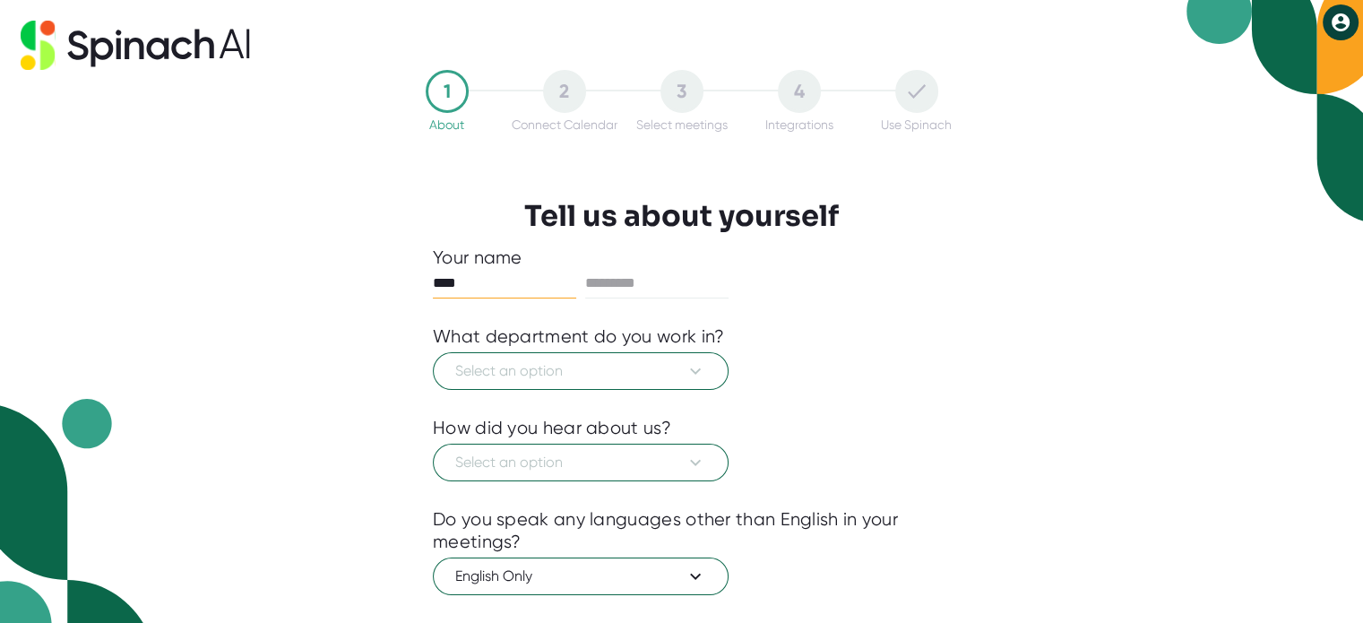
type input "****"
type input "*******"
click at [569, 379] on span "Select an option" at bounding box center [580, 371] width 251 height 22
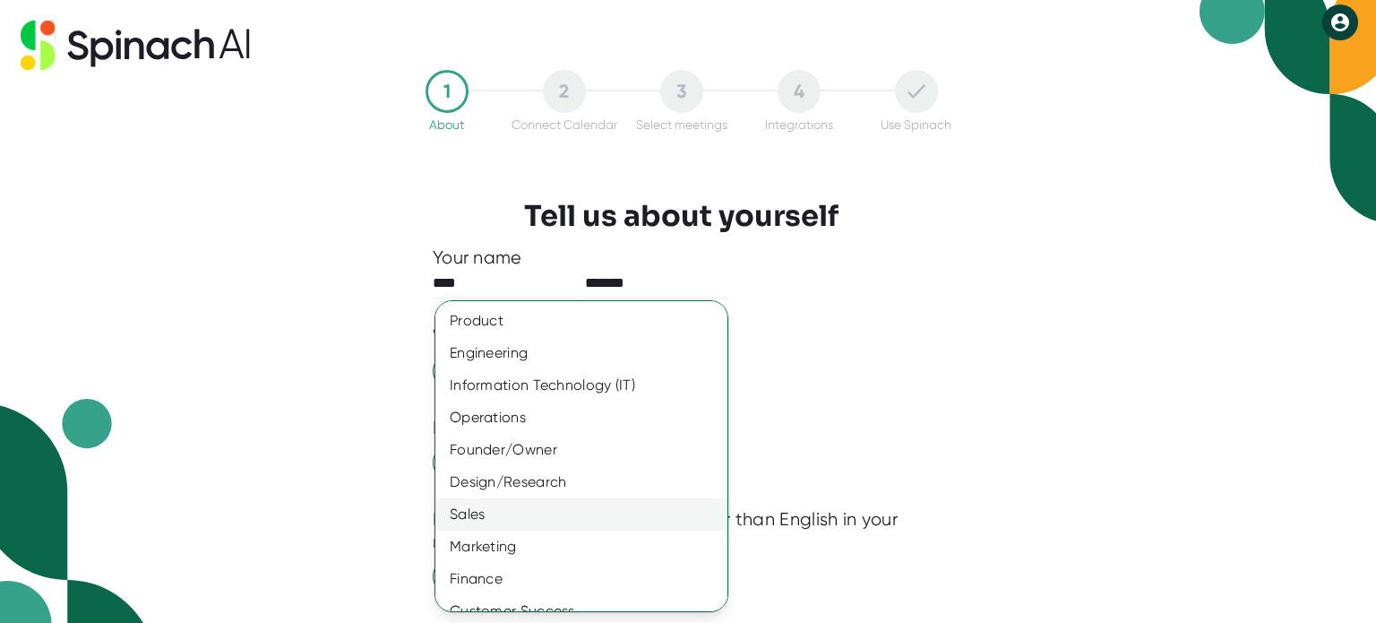
click at [574, 519] on div "Sales" at bounding box center [588, 514] width 306 height 32
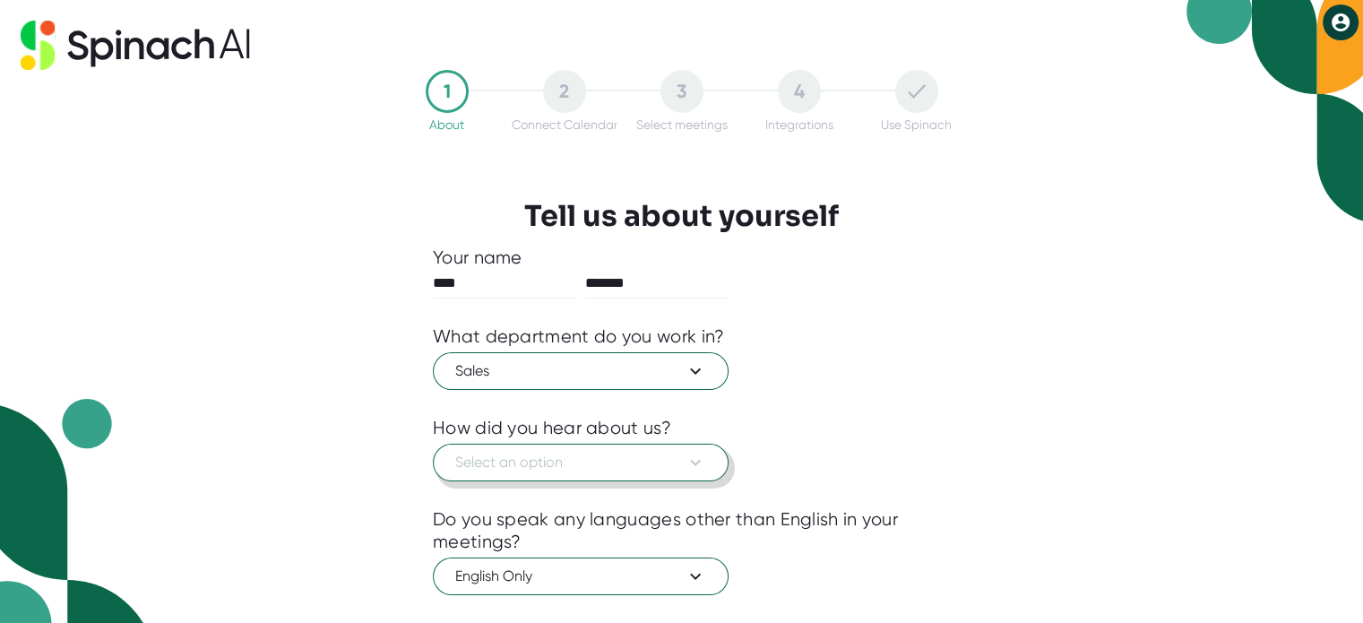
click at [569, 454] on span "Select an option" at bounding box center [580, 463] width 251 height 22
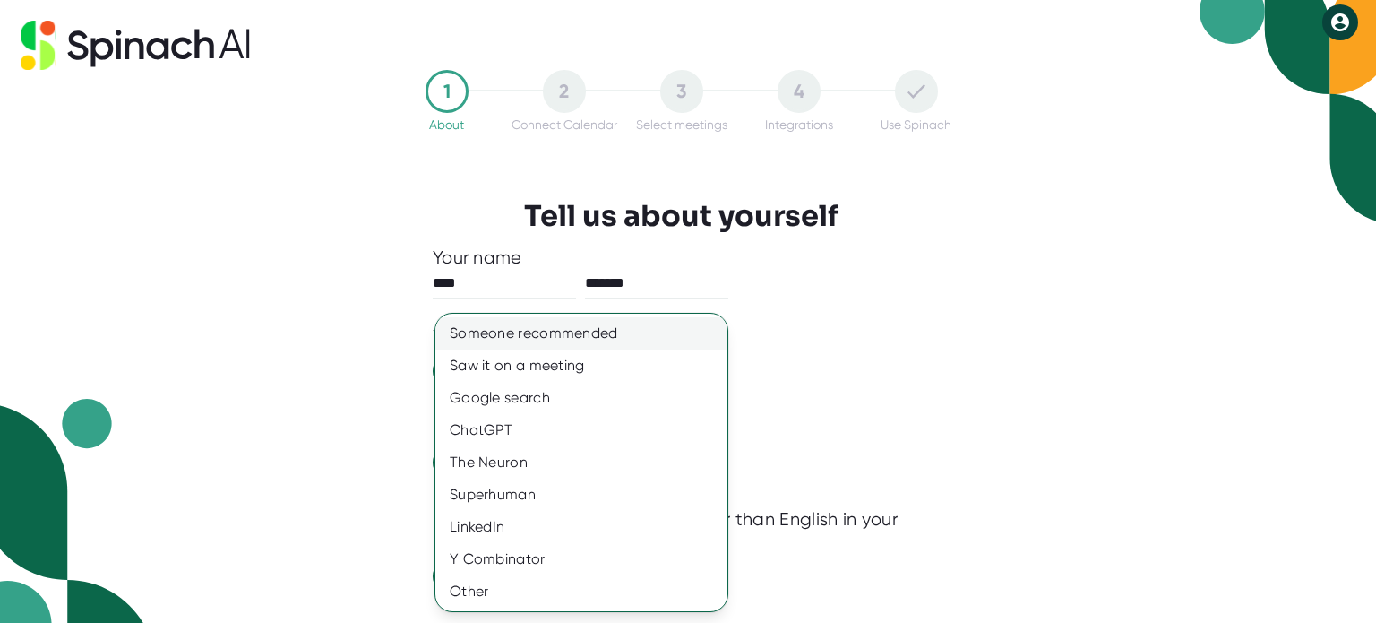
click at [573, 327] on div "Someone recommended" at bounding box center [581, 333] width 292 height 32
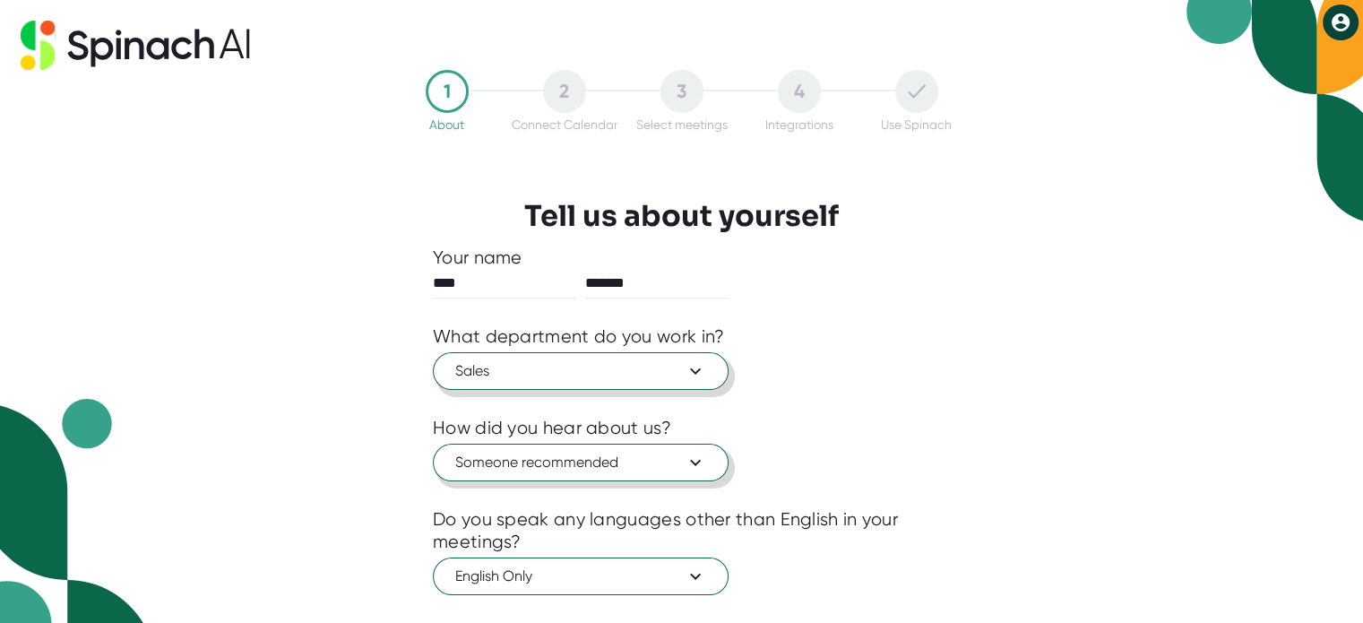
scroll to position [191, 0]
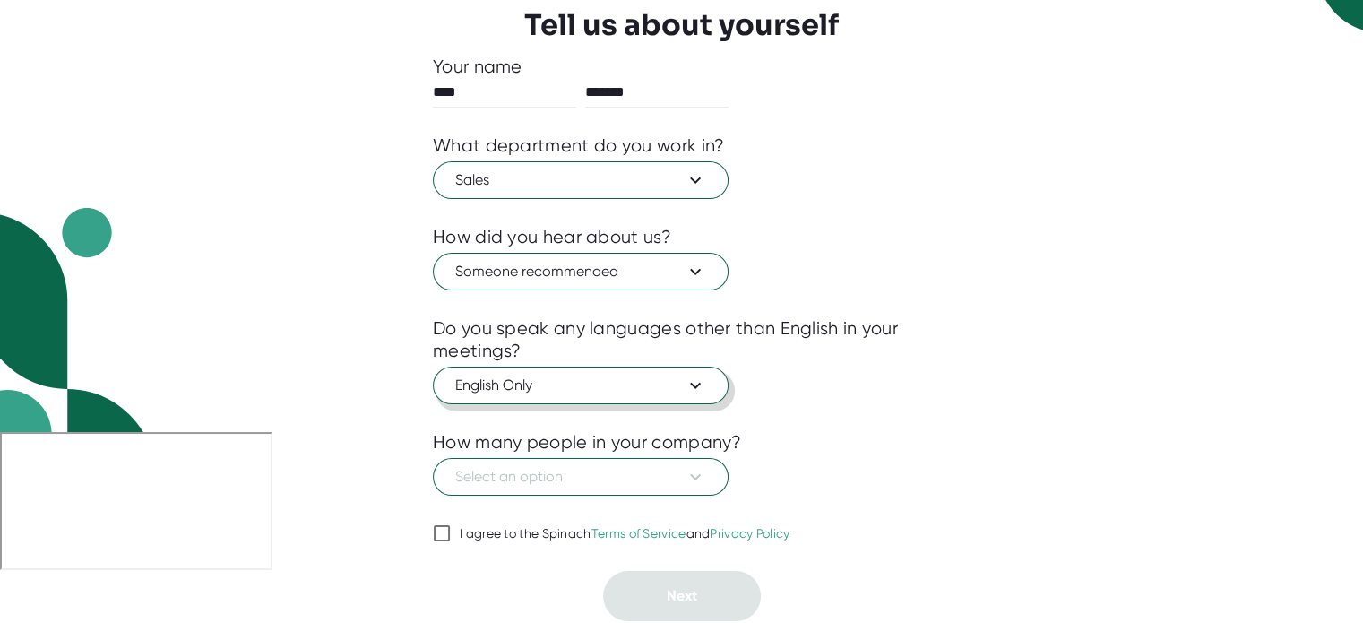
click at [552, 392] on span "English Only" at bounding box center [580, 385] width 251 height 22
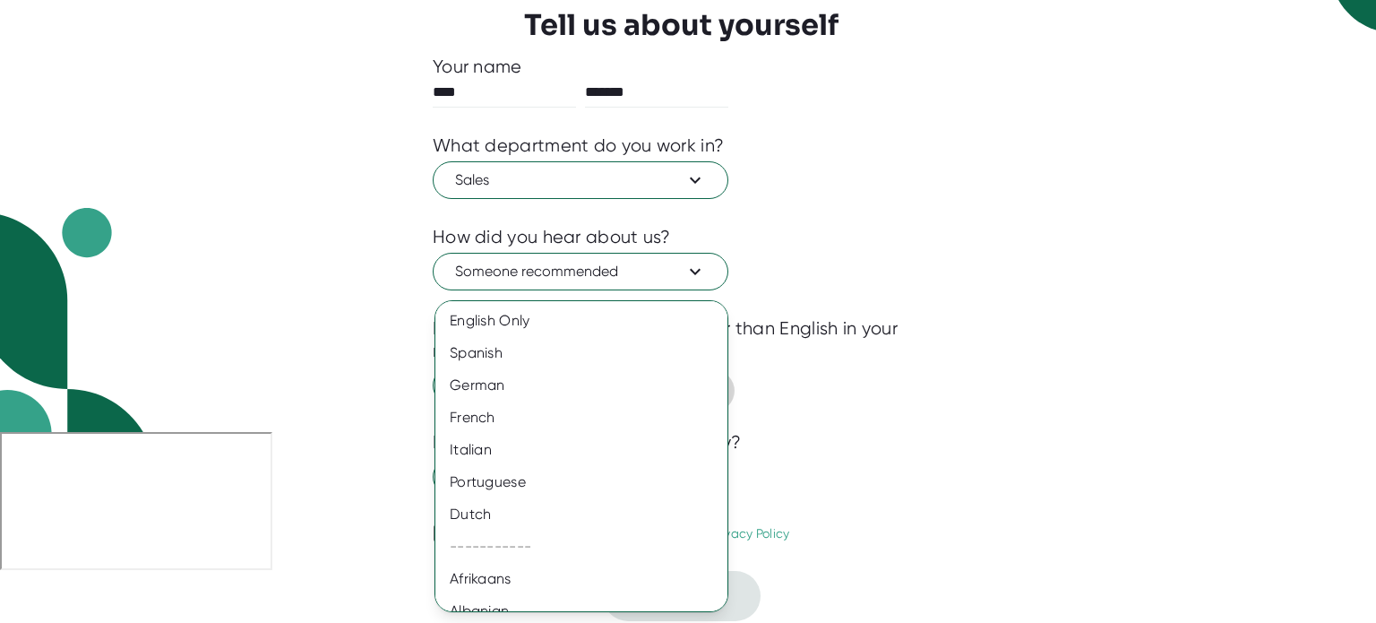
click at [552, 392] on div "German" at bounding box center [588, 385] width 306 height 32
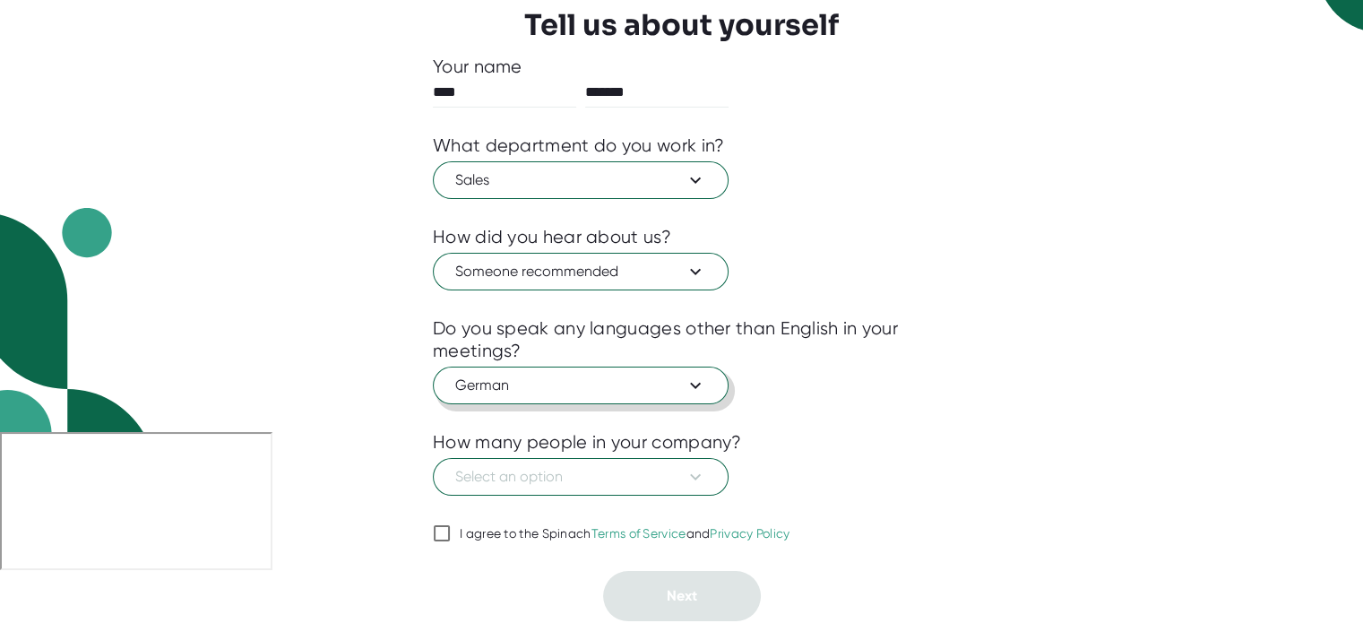
click at [552, 392] on span "German" at bounding box center [580, 385] width 251 height 22
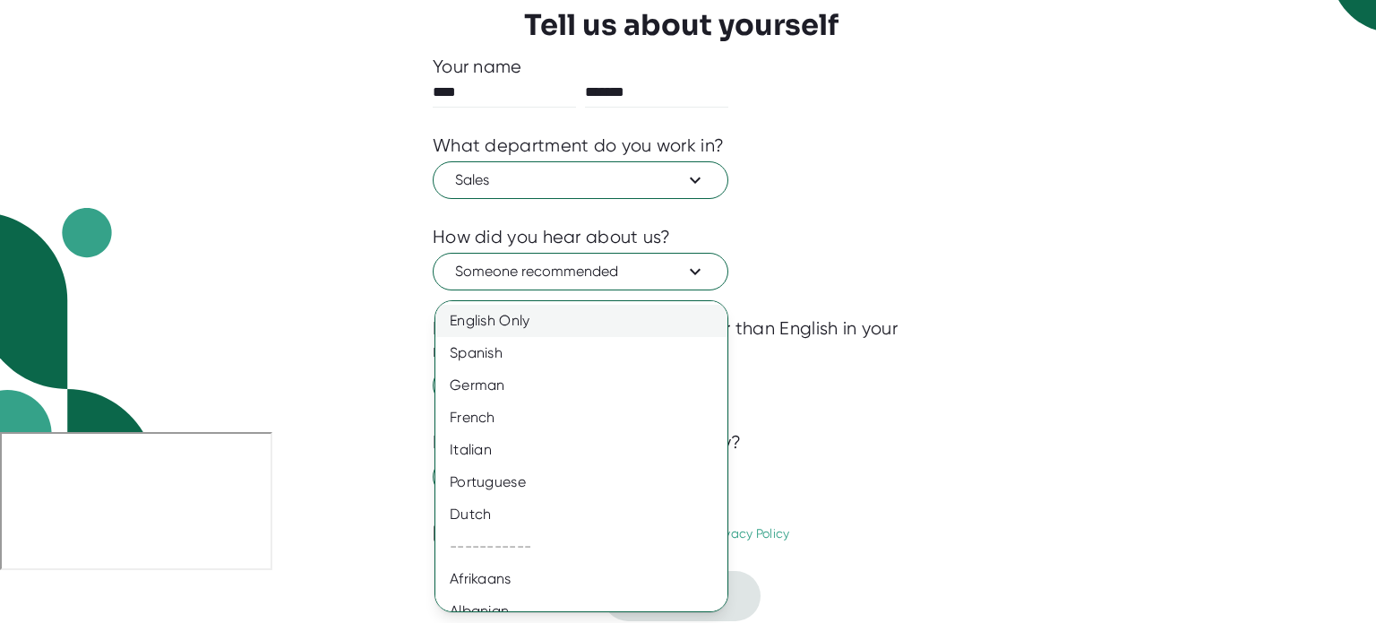
click at [546, 332] on div "English Only" at bounding box center [588, 321] width 306 height 32
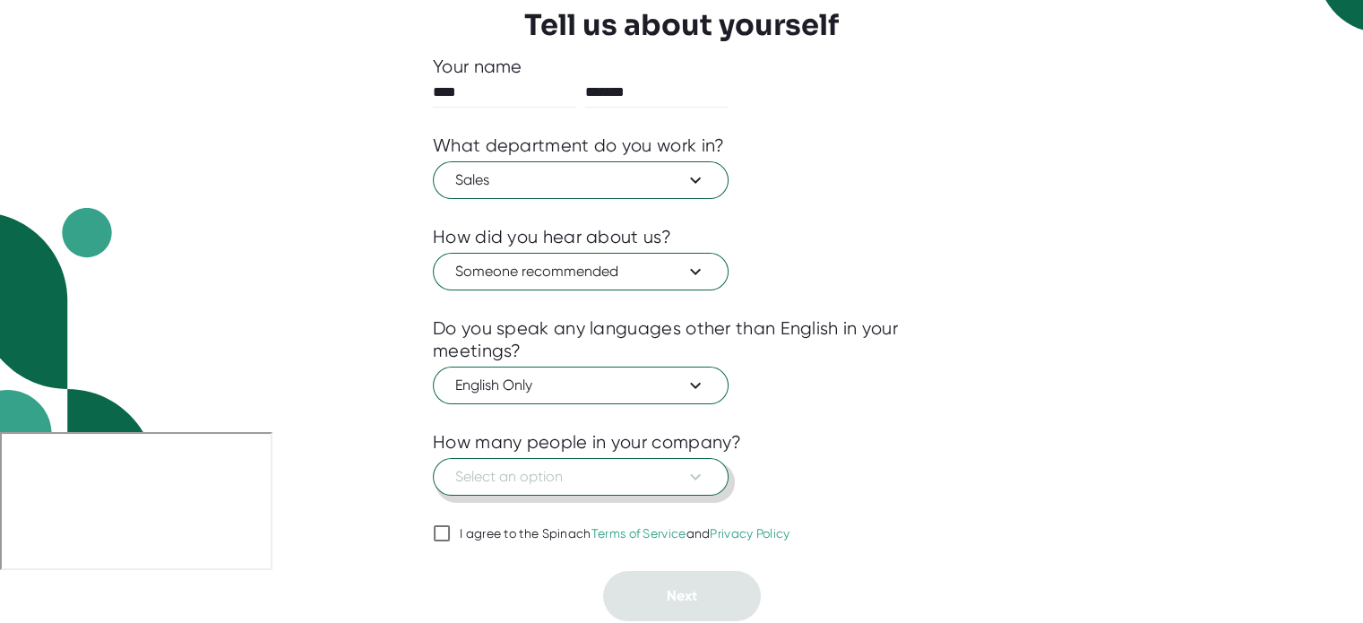
click at [581, 486] on span "Select an option" at bounding box center [580, 477] width 251 height 22
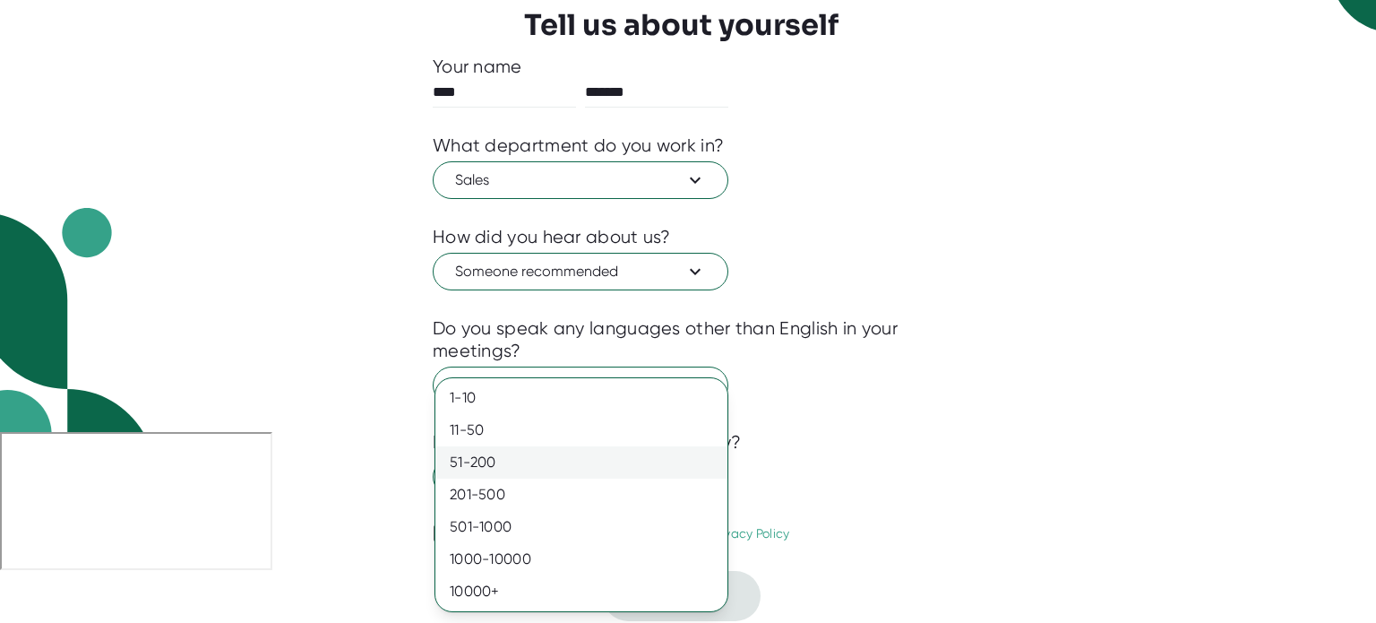
click at [548, 465] on div "51-200" at bounding box center [581, 462] width 292 height 32
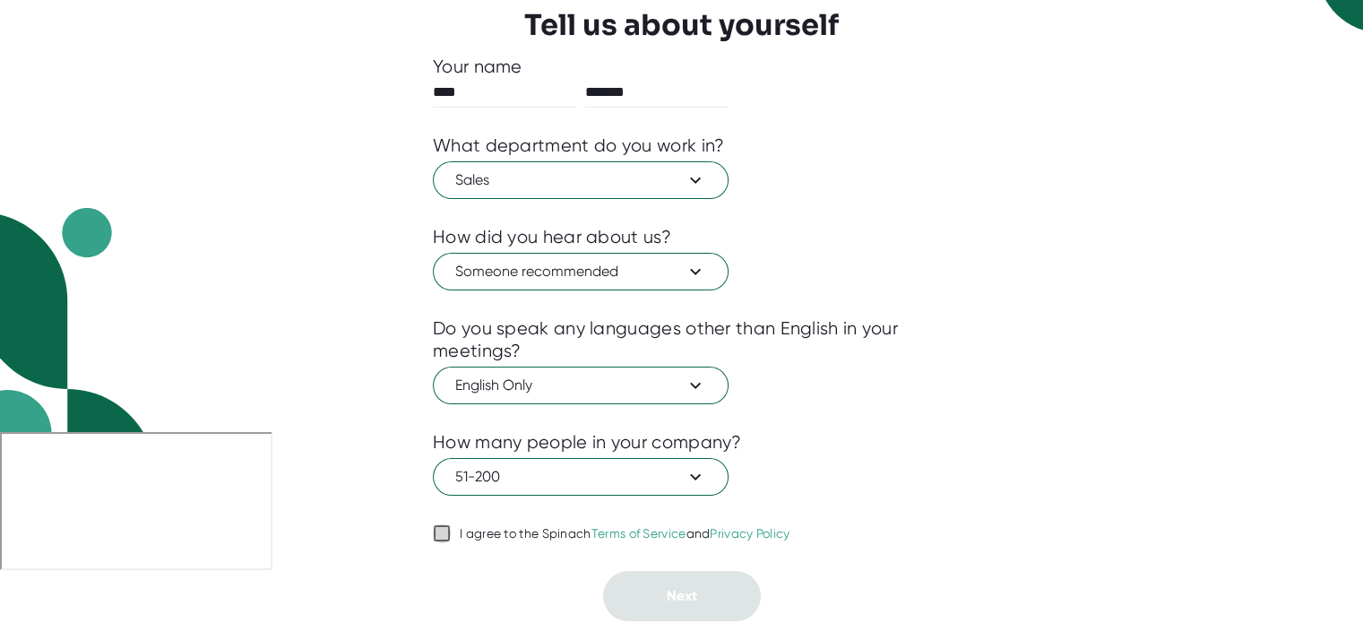
click at [446, 528] on input "I agree to the Spinach Terms of Service and Privacy Policy" at bounding box center [442, 533] width 18 height 22
checkbox input "true"
click at [678, 590] on span "Next" at bounding box center [682, 595] width 30 height 17
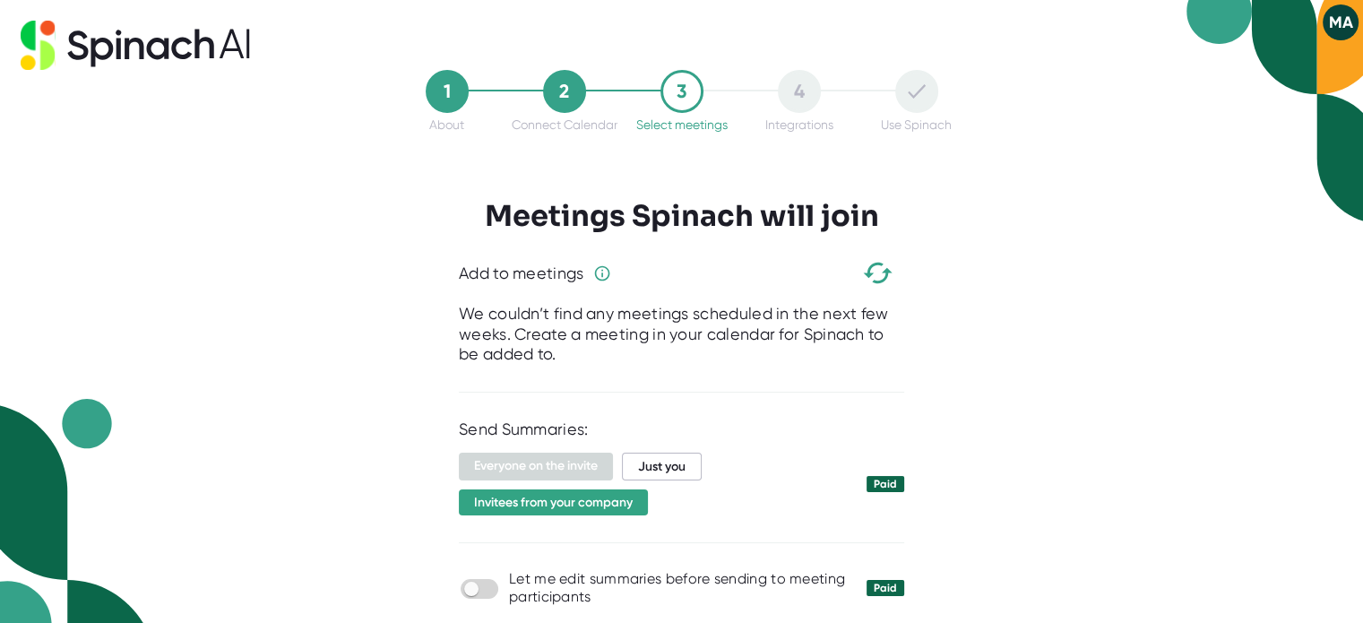
scroll to position [32, 0]
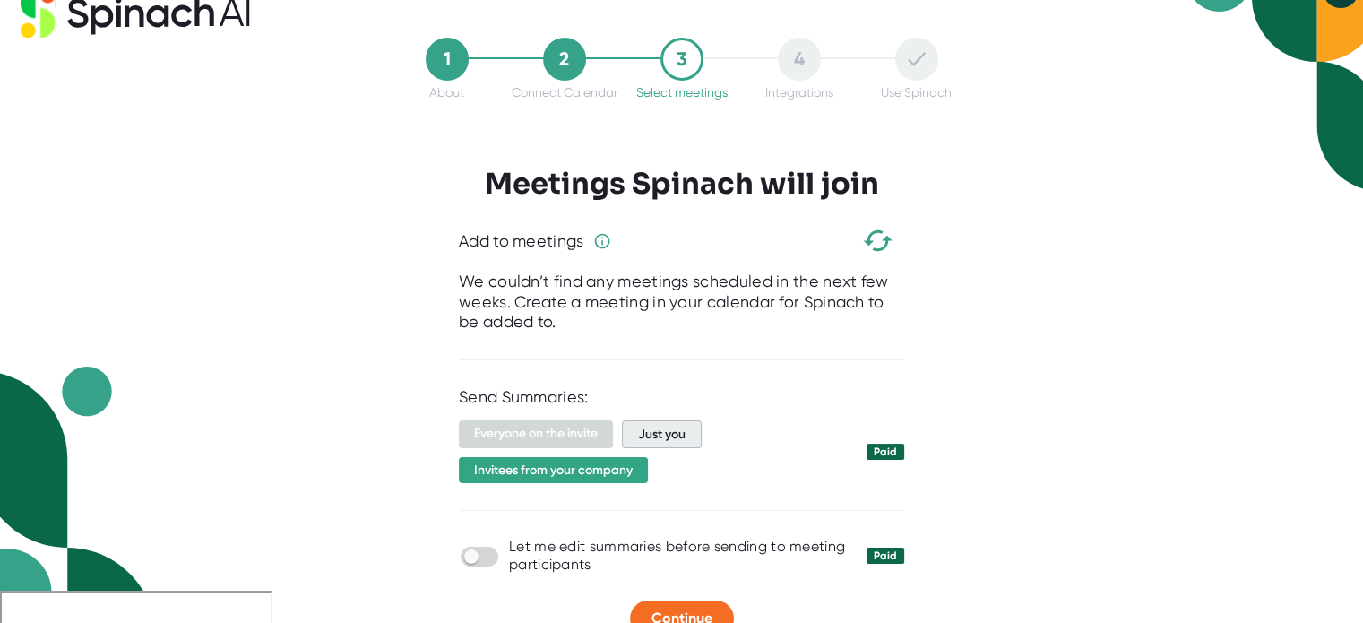
click at [665, 443] on span "Just you" at bounding box center [662, 434] width 80 height 28
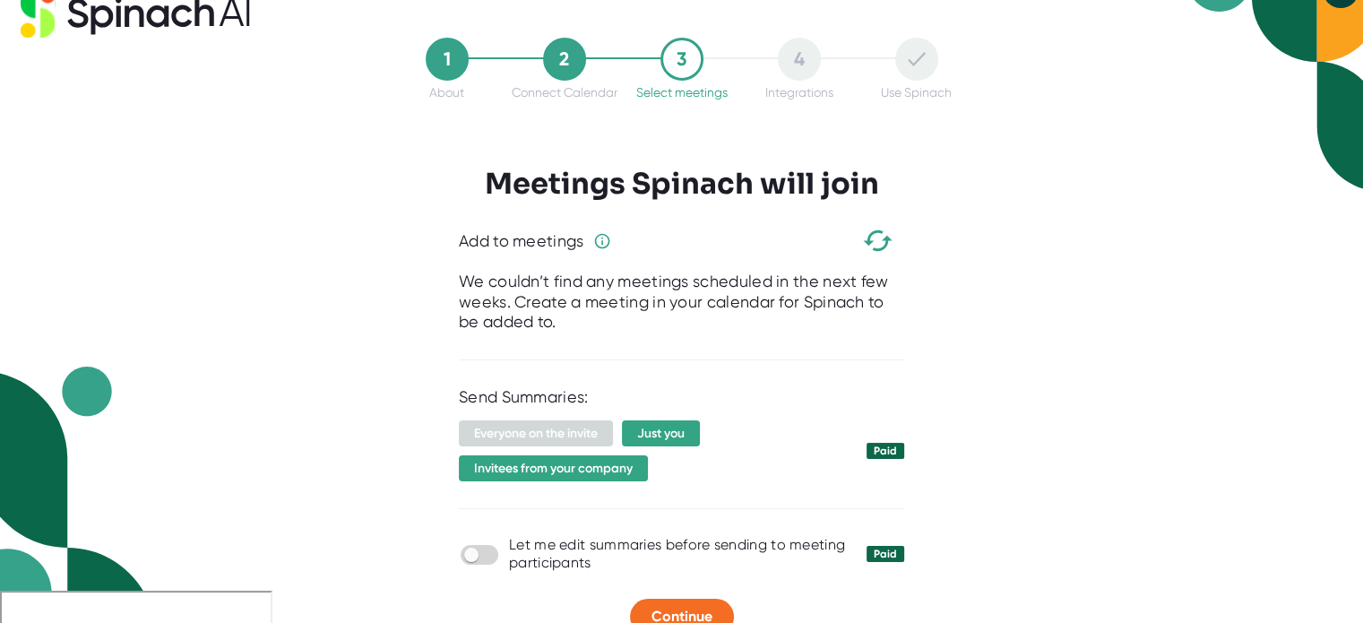
click at [587, 428] on span "Everyone on the invite" at bounding box center [536, 433] width 154 height 26
click at [656, 441] on span "Just you" at bounding box center [661, 433] width 78 height 26
click at [670, 437] on span "Just you" at bounding box center [661, 433] width 78 height 26
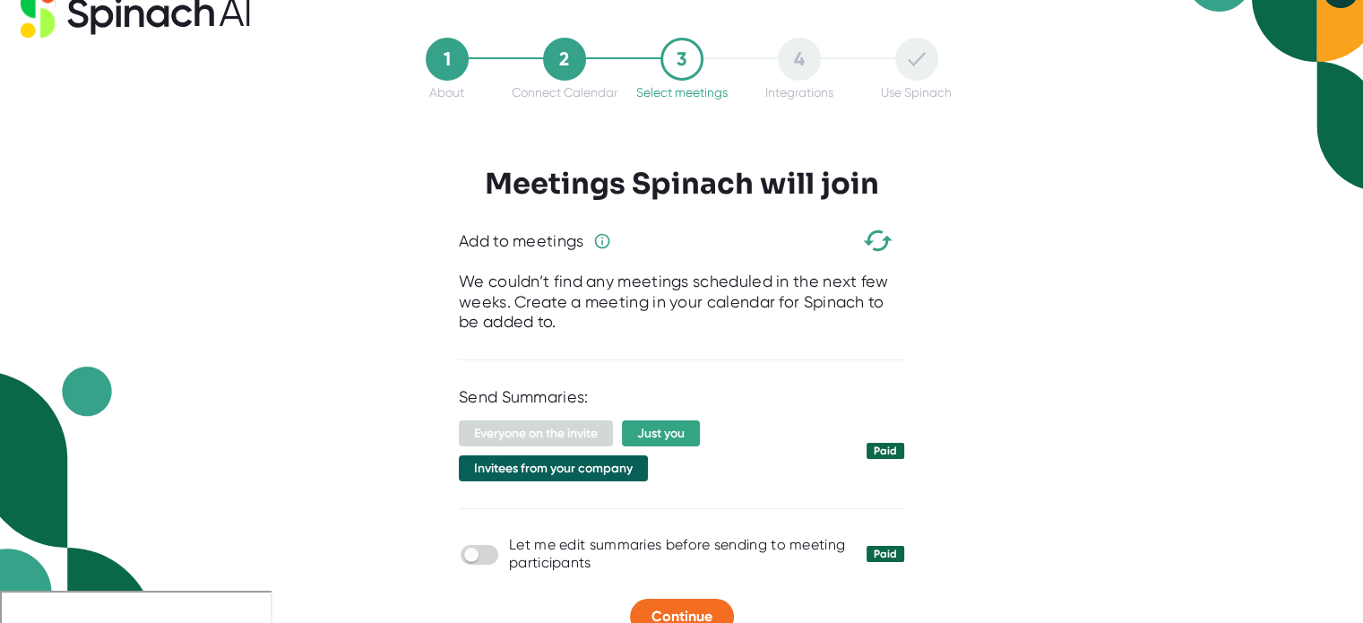
click at [585, 465] on span "Invitees from your company" at bounding box center [553, 468] width 189 height 26
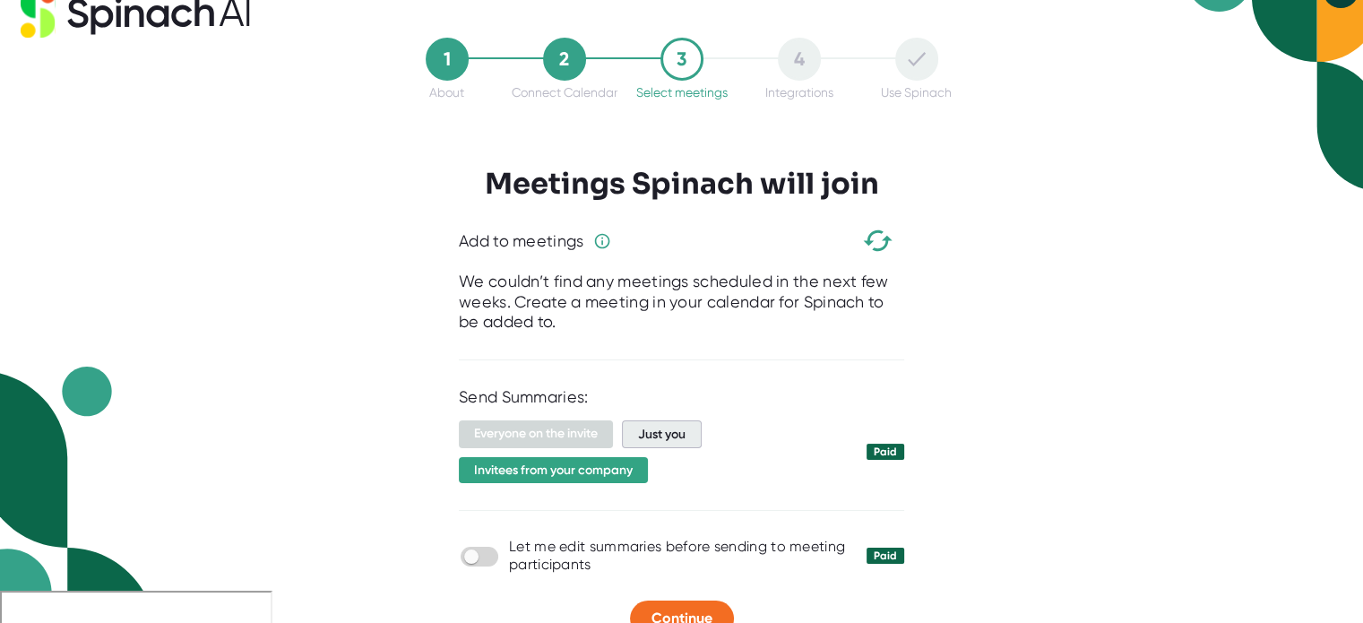
click at [641, 443] on span "Just you" at bounding box center [662, 434] width 80 height 28
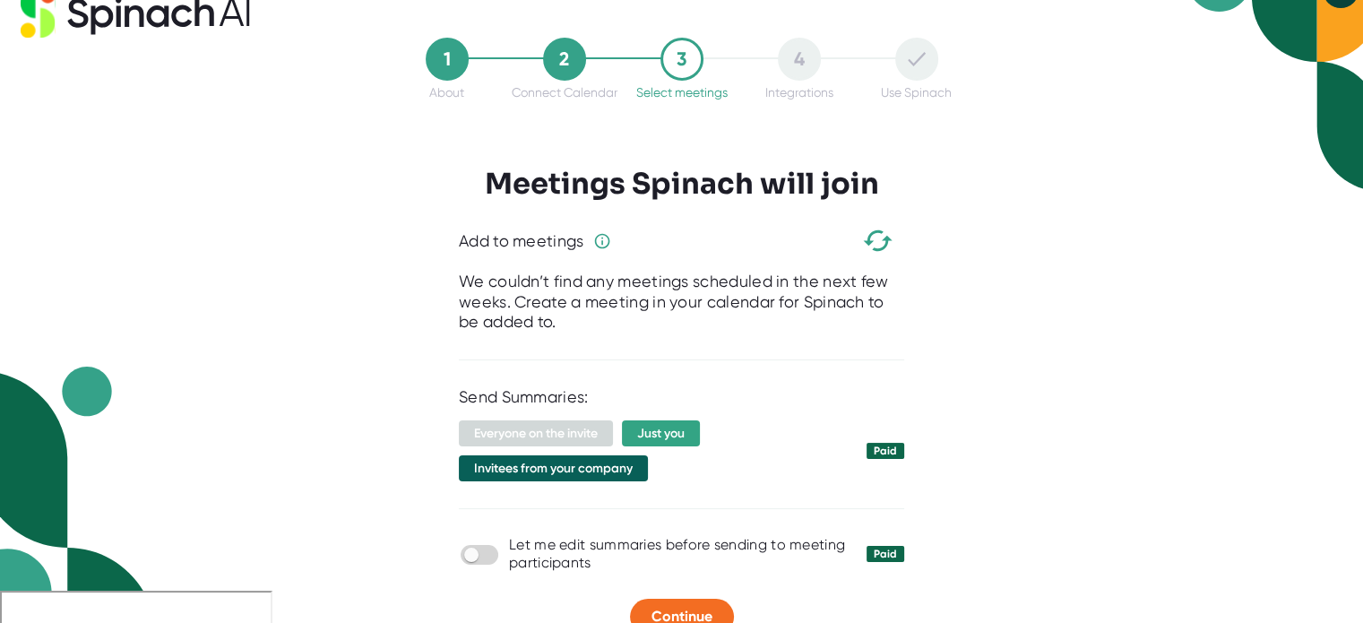
click at [538, 478] on span "Invitees from your company" at bounding box center [553, 468] width 189 height 26
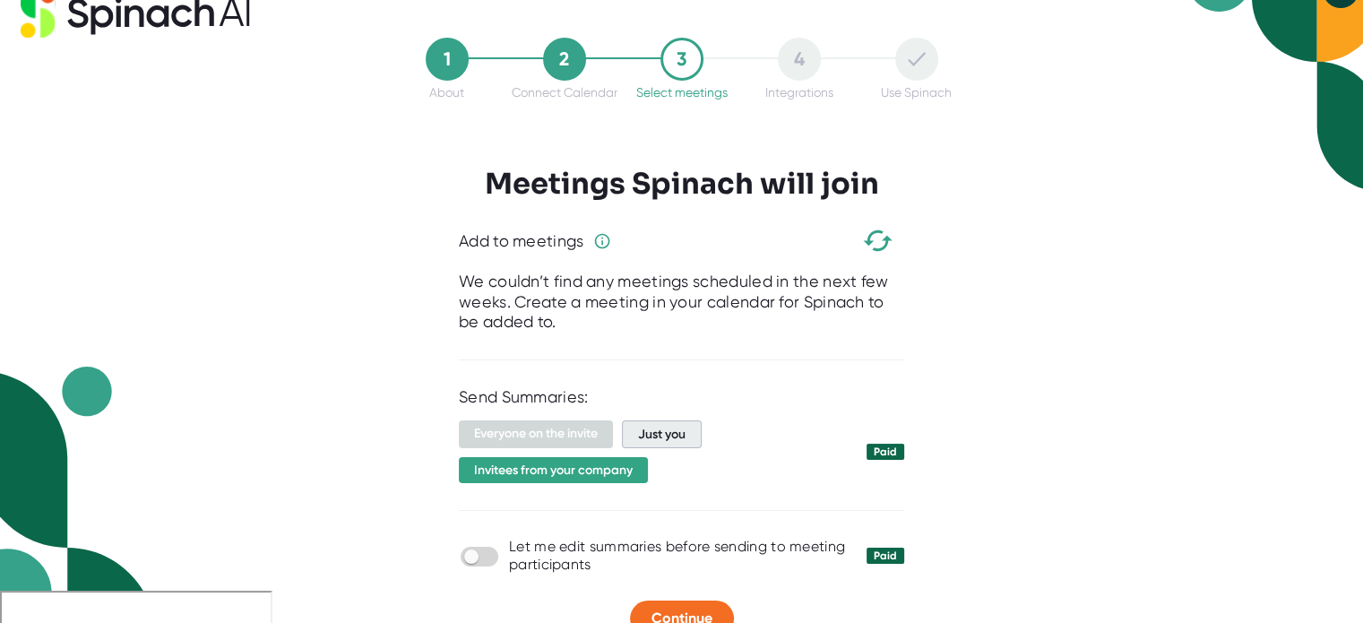
click at [701, 427] on span "Just you" at bounding box center [662, 434] width 80 height 28
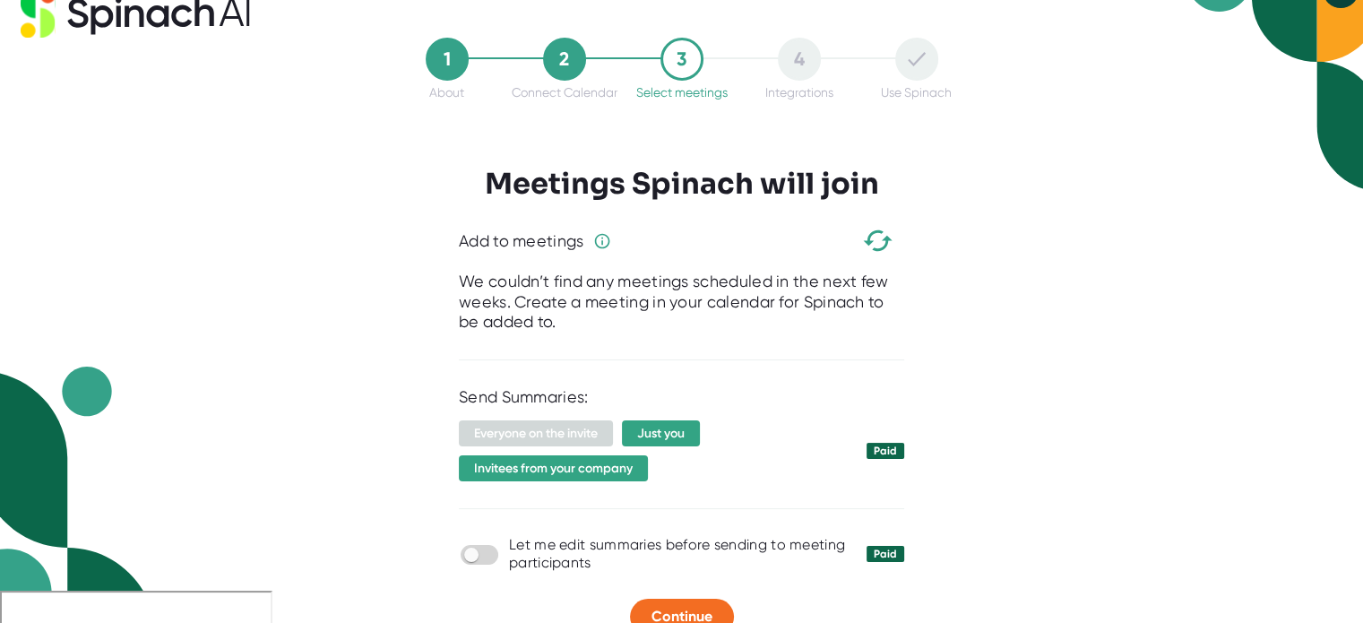
scroll to position [82, 0]
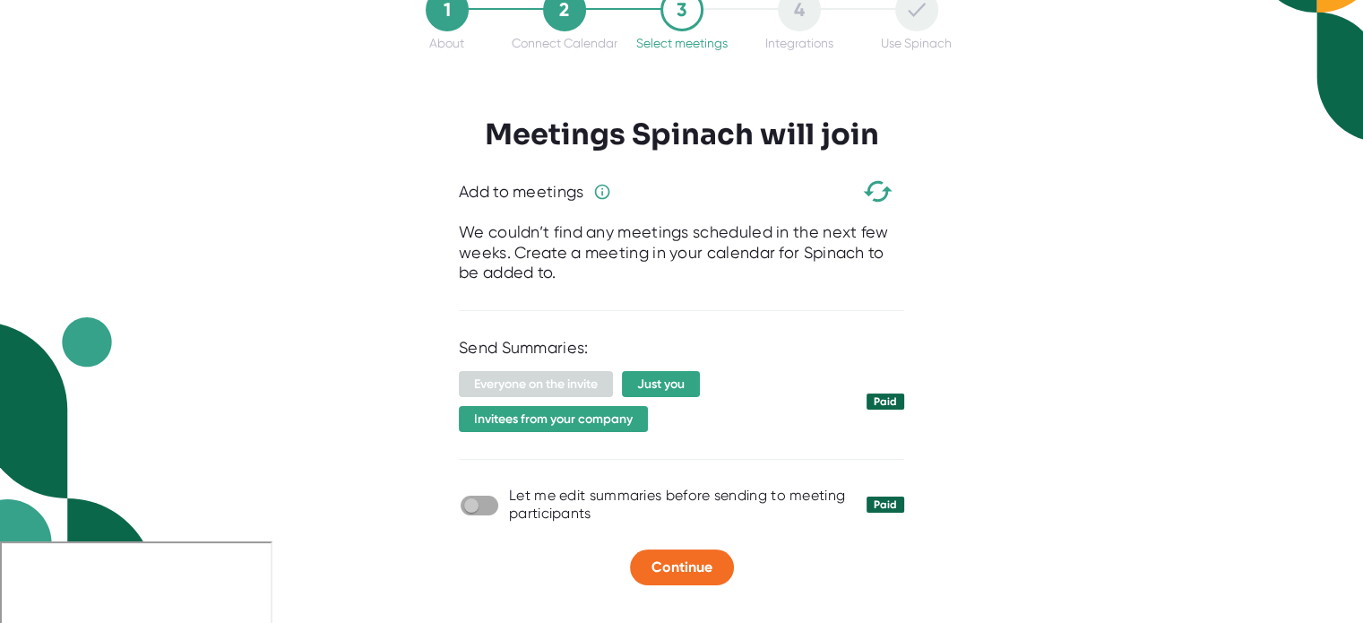
click at [475, 513] on input "checkbox" at bounding box center [470, 505] width 51 height 16
checkbox input "true"
click at [706, 572] on span "Continue" at bounding box center [681, 566] width 61 height 17
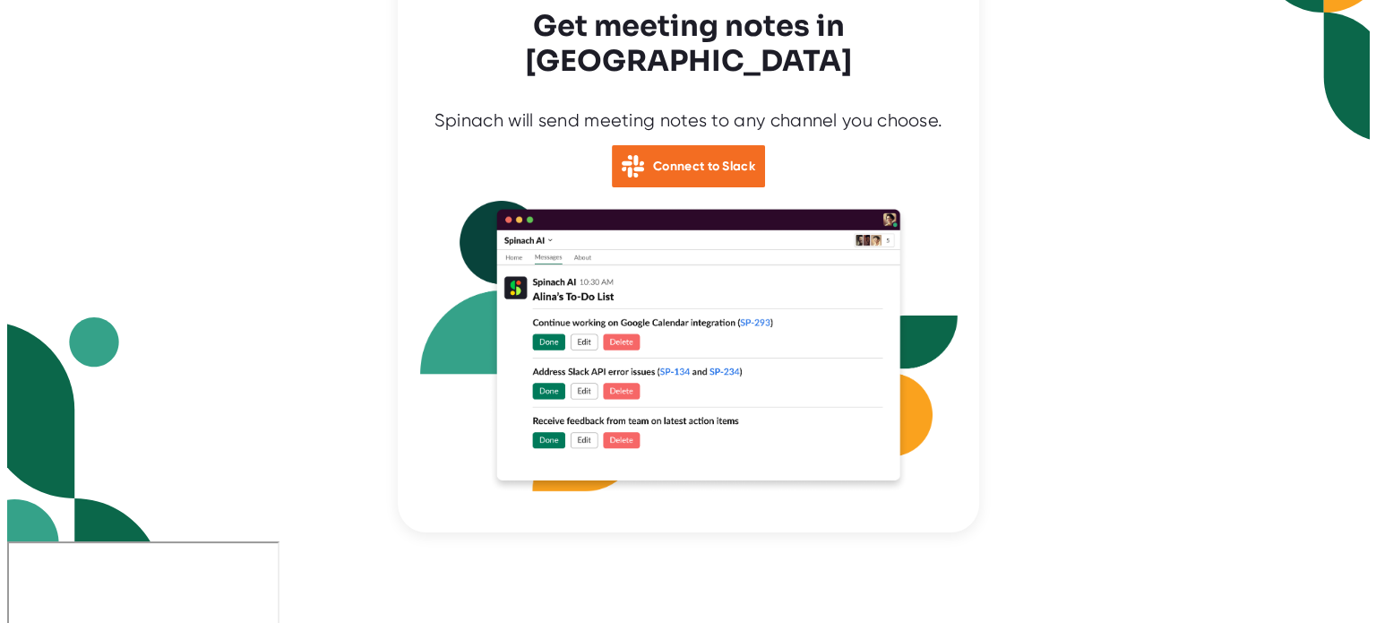
scroll to position [0, 0]
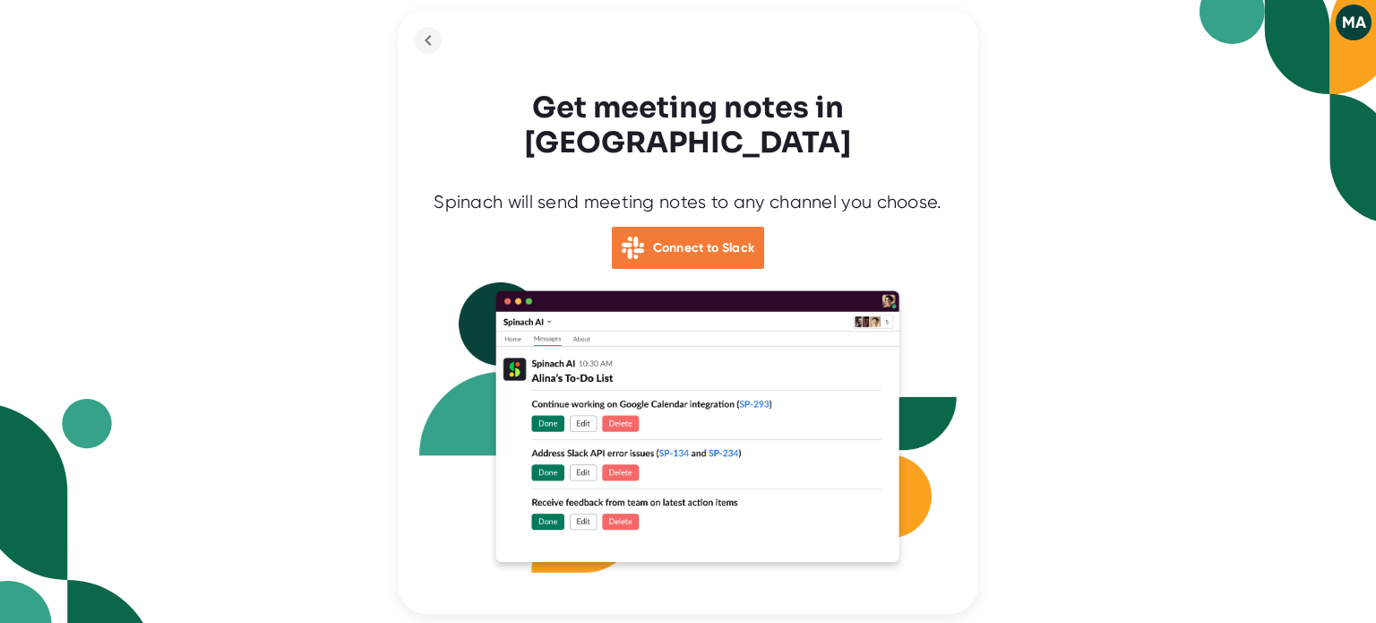
click at [661, 240] on b "Connect to Slack" at bounding box center [704, 247] width 102 height 15
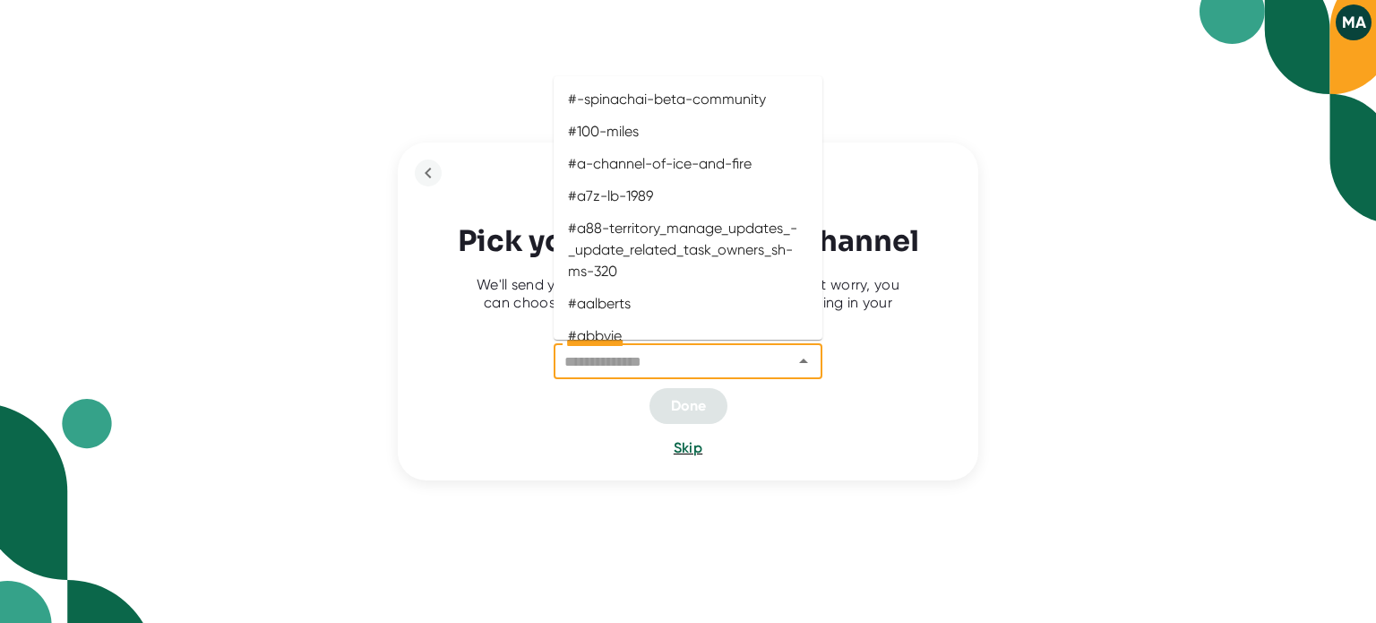
click at [687, 368] on input "**********" at bounding box center [661, 361] width 205 height 25
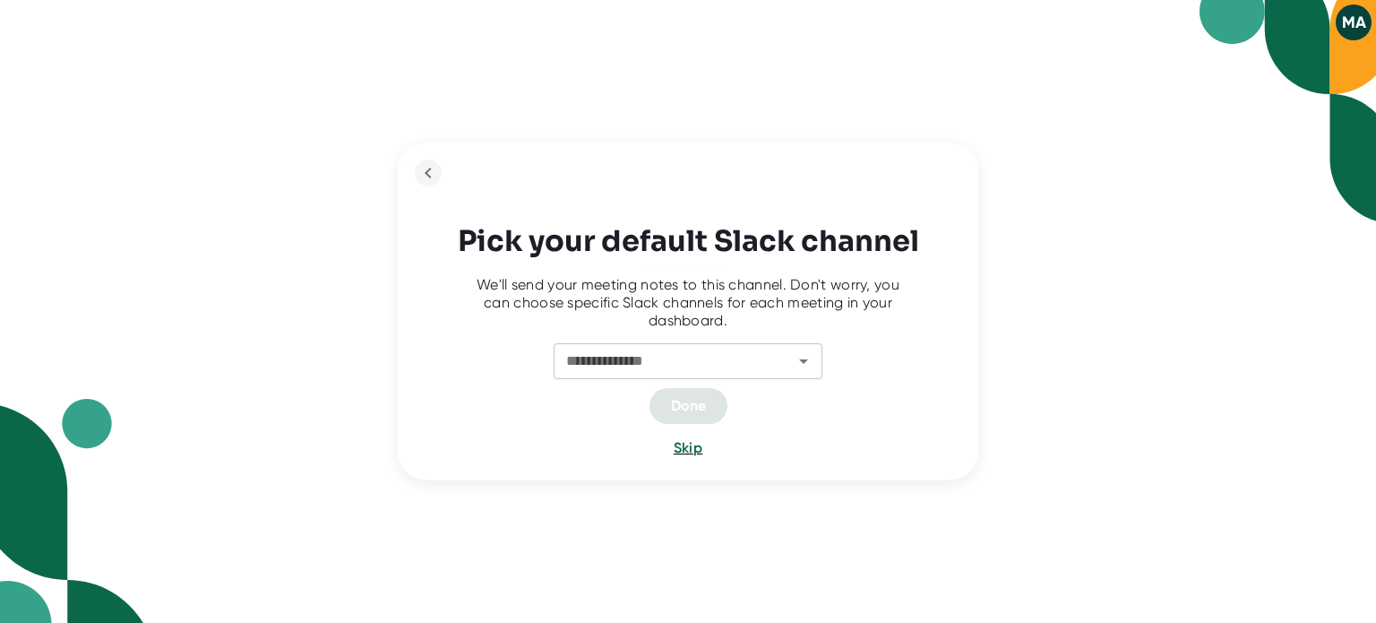
click at [330, 263] on div "**********" at bounding box center [688, 311] width 1376 height 623
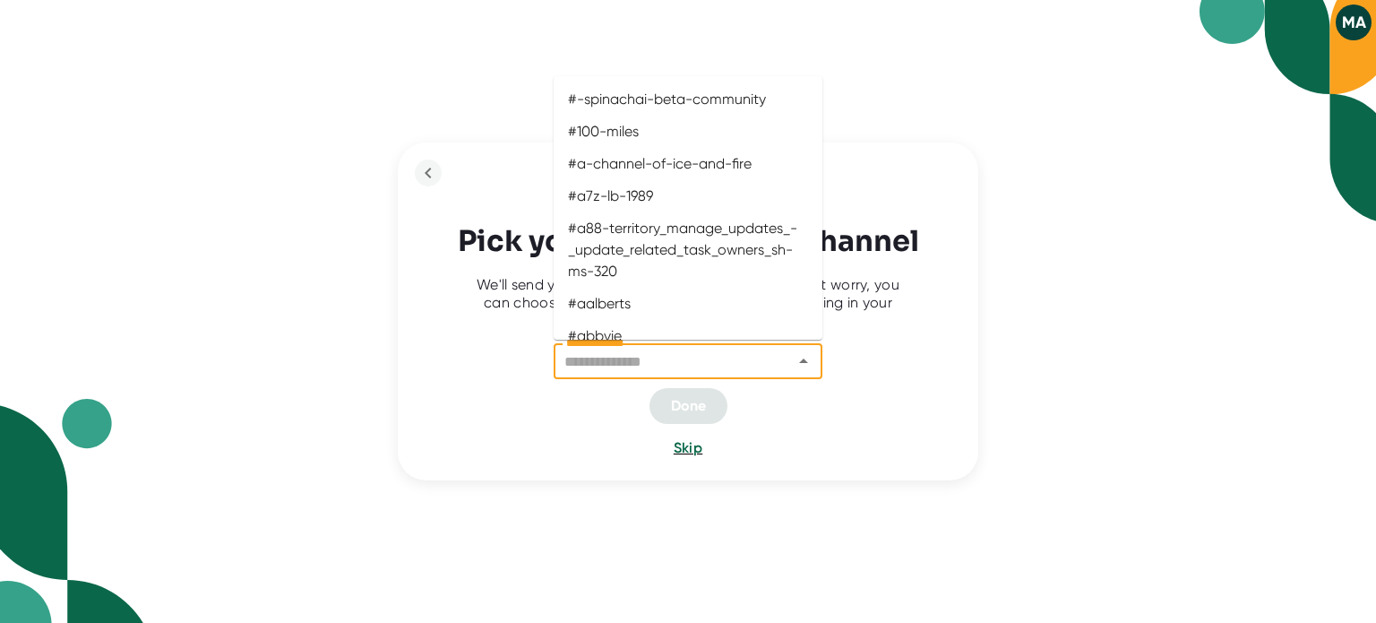
click at [669, 365] on input "**********" at bounding box center [661, 361] width 205 height 25
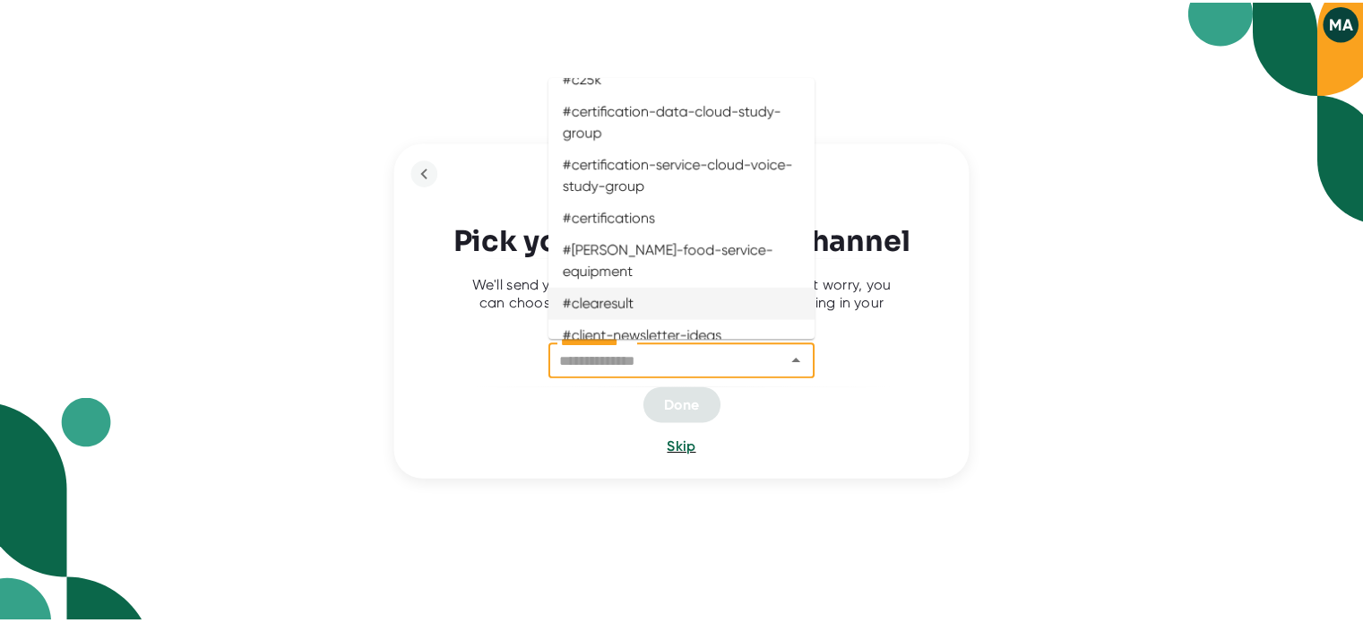
scroll to position [1021, 0]
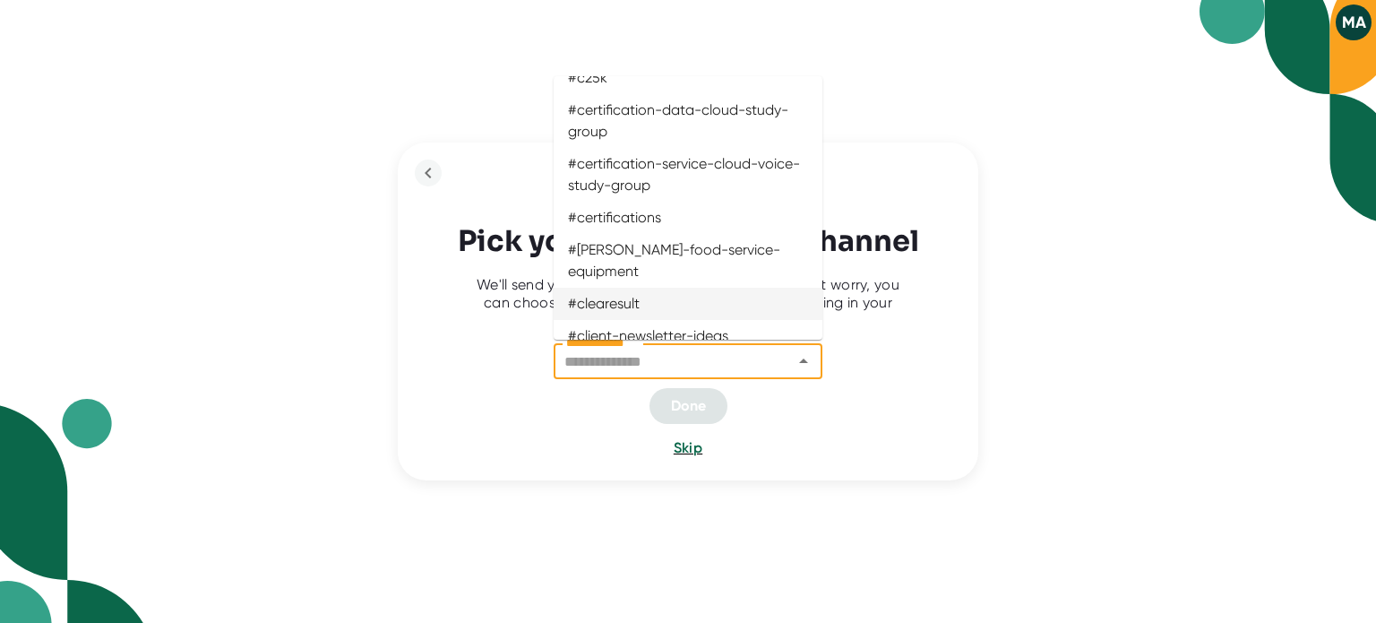
click at [403, 316] on div "**********" at bounding box center [688, 311] width 581 height 339
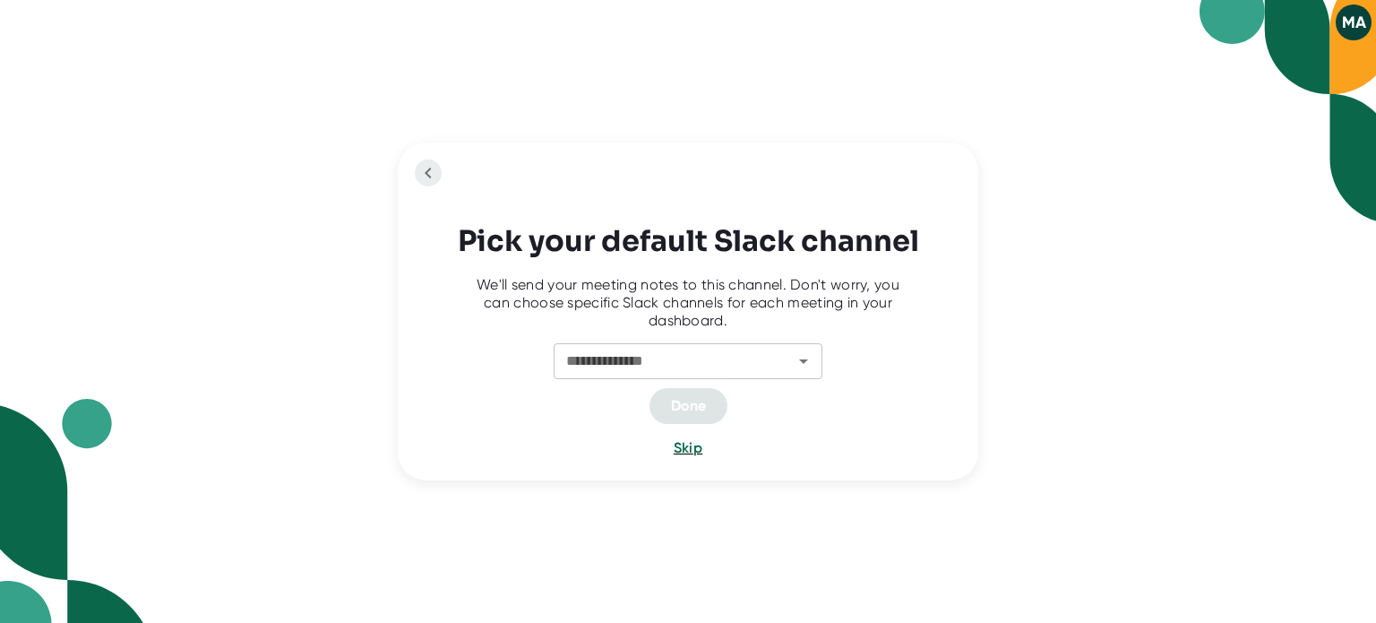
click at [426, 176] on icon "back to previous step" at bounding box center [428, 173] width 22 height 22
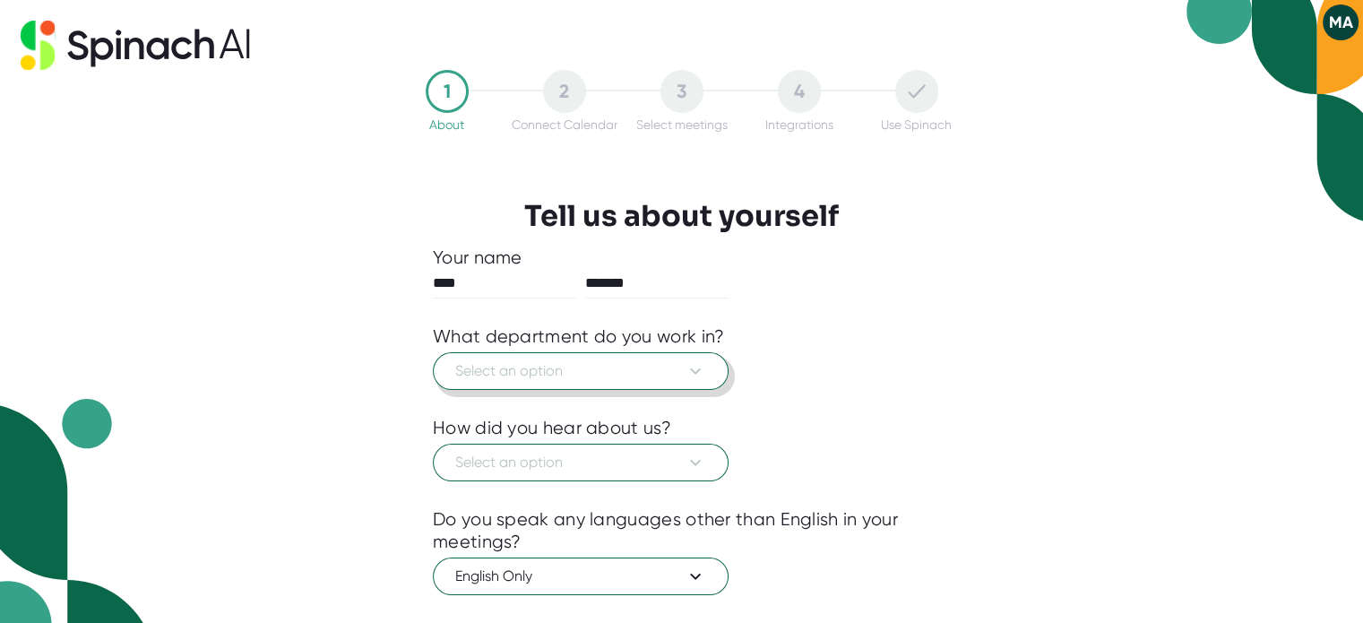
click at [636, 380] on span "Select an option" at bounding box center [580, 371] width 251 height 22
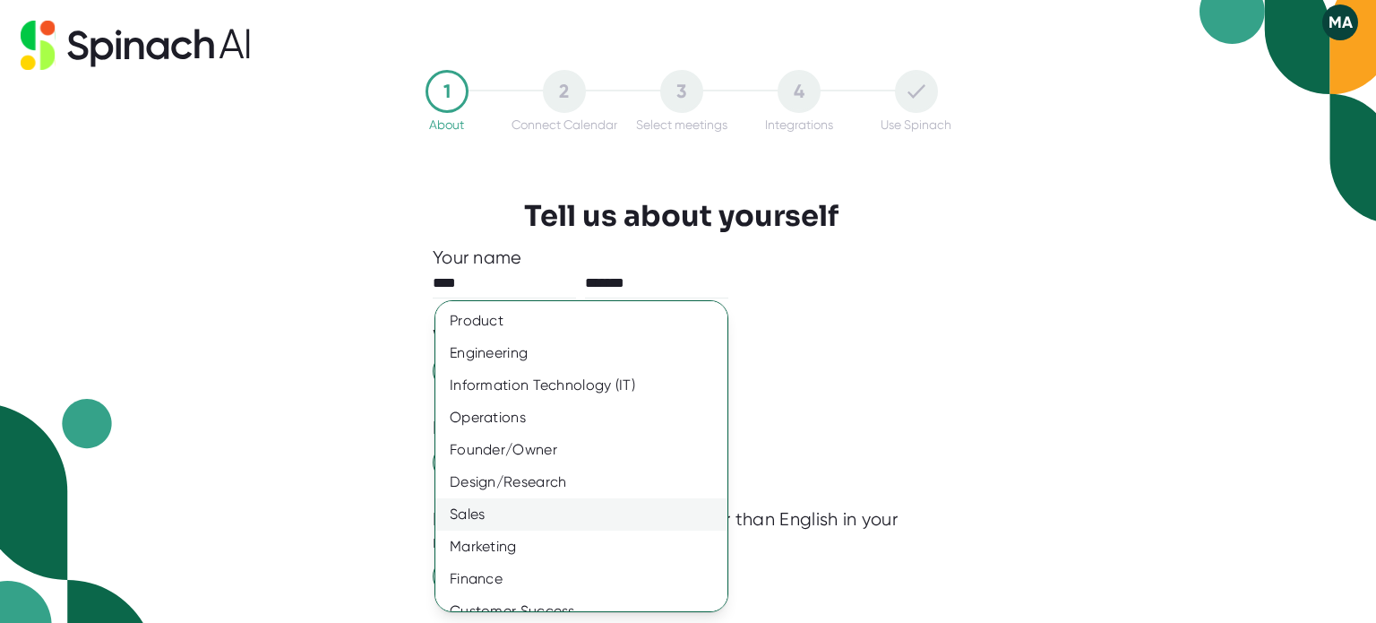
click at [612, 499] on div "Sales" at bounding box center [588, 514] width 306 height 32
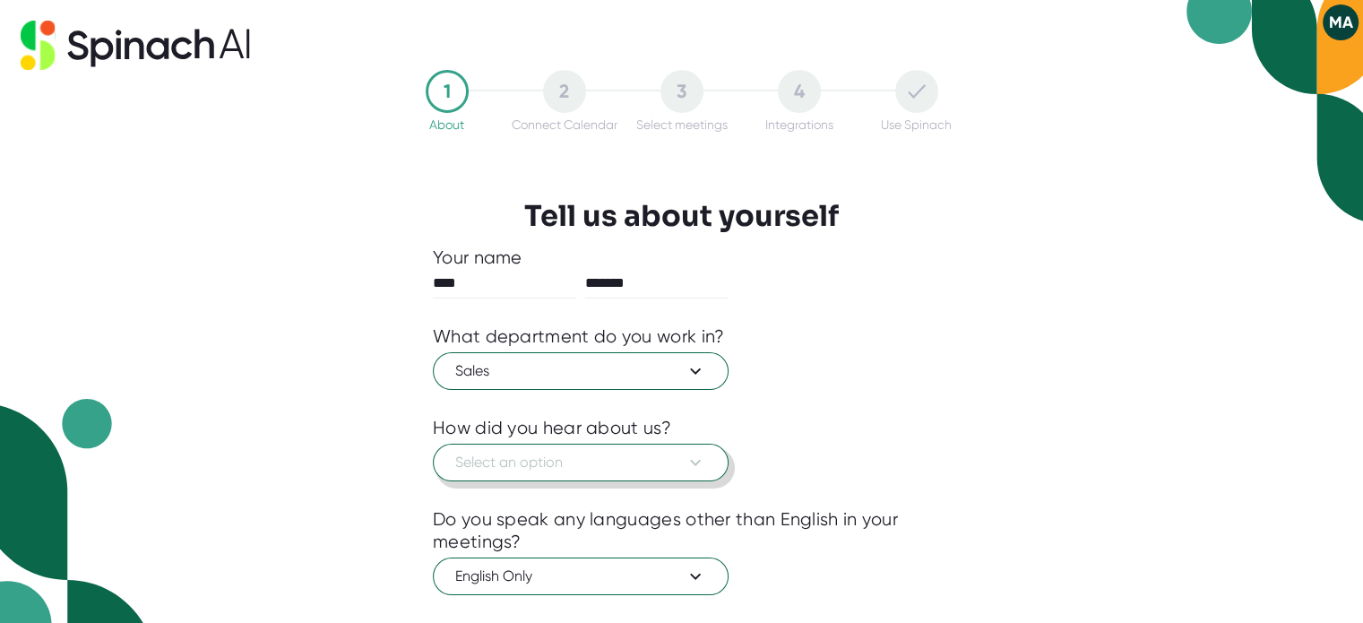
click at [607, 469] on span "Select an option" at bounding box center [580, 463] width 251 height 22
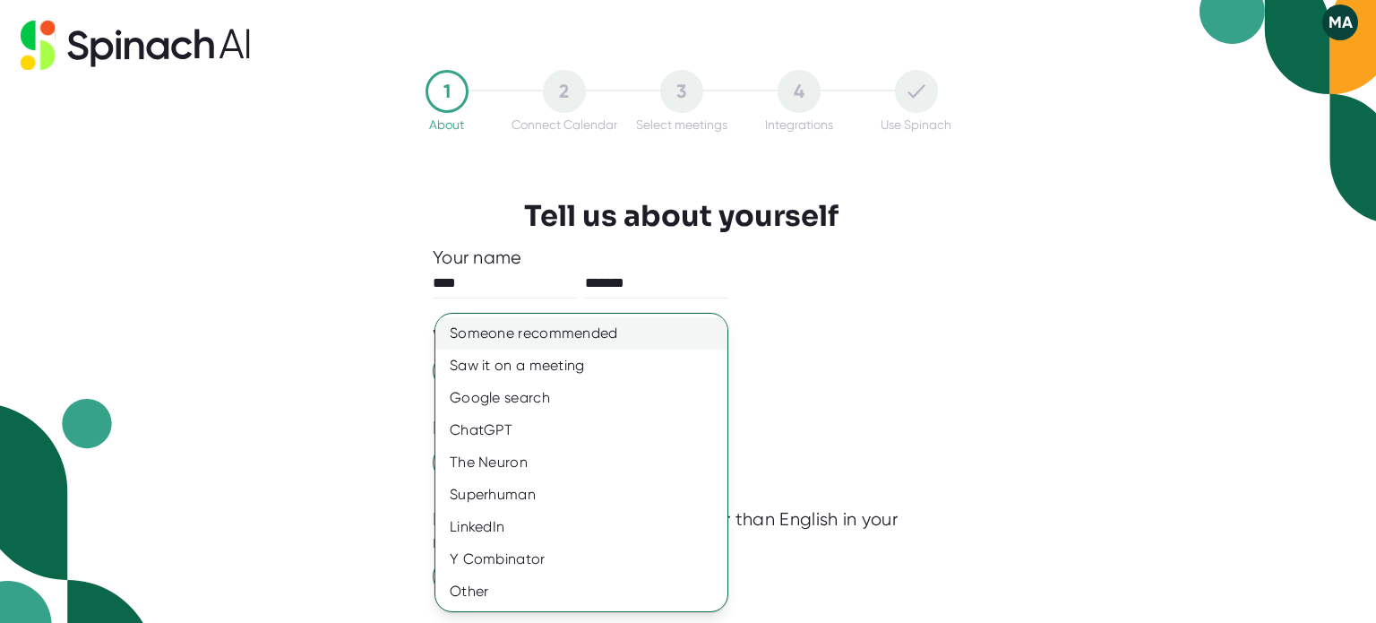
click at [582, 343] on div "Someone recommended" at bounding box center [581, 333] width 292 height 32
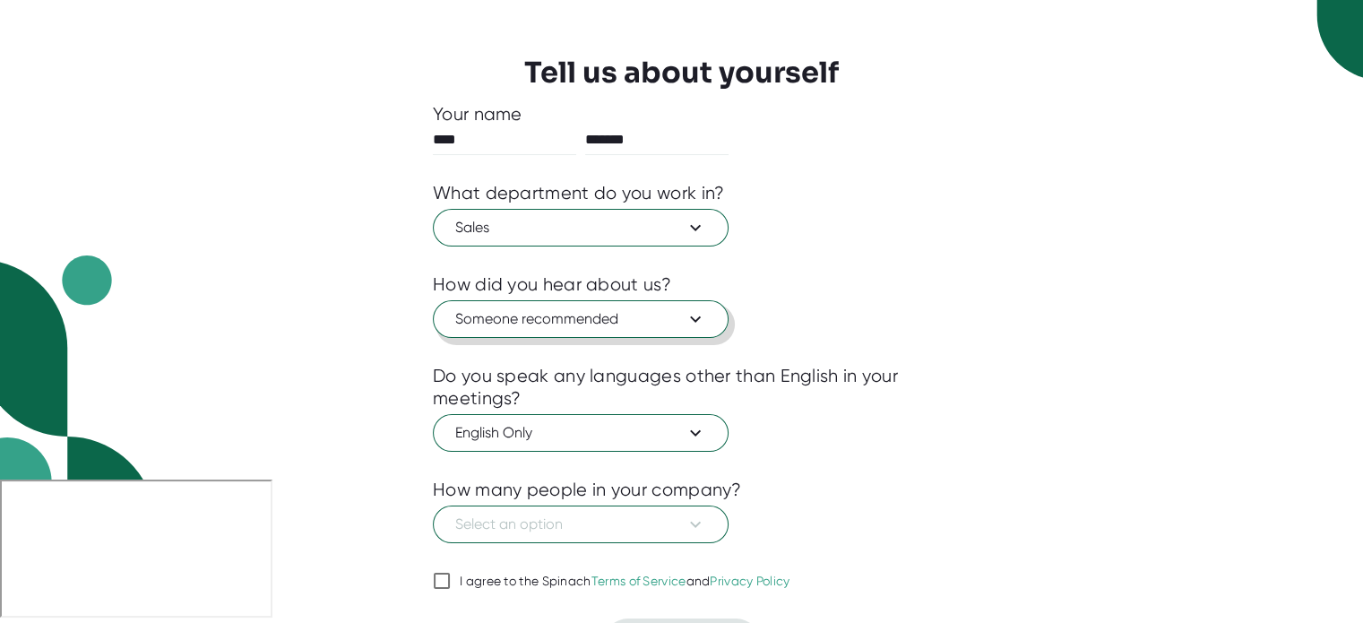
scroll to position [191, 0]
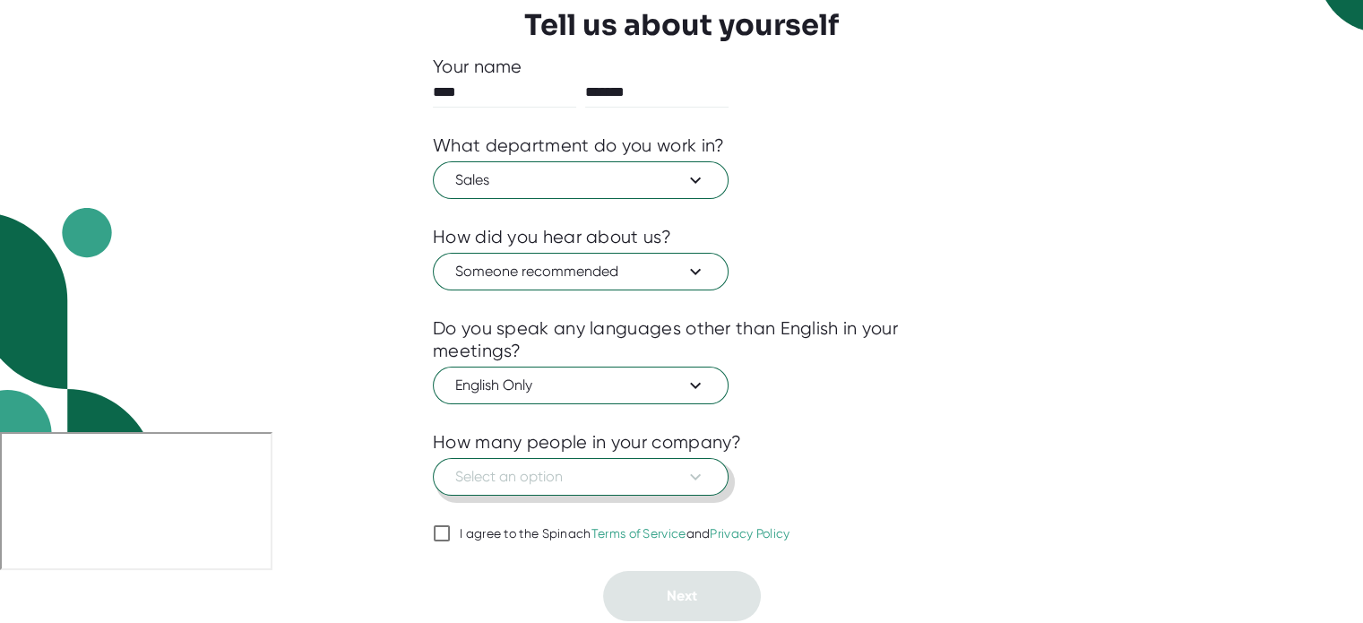
click at [607, 474] on span "Select an option" at bounding box center [580, 477] width 251 height 22
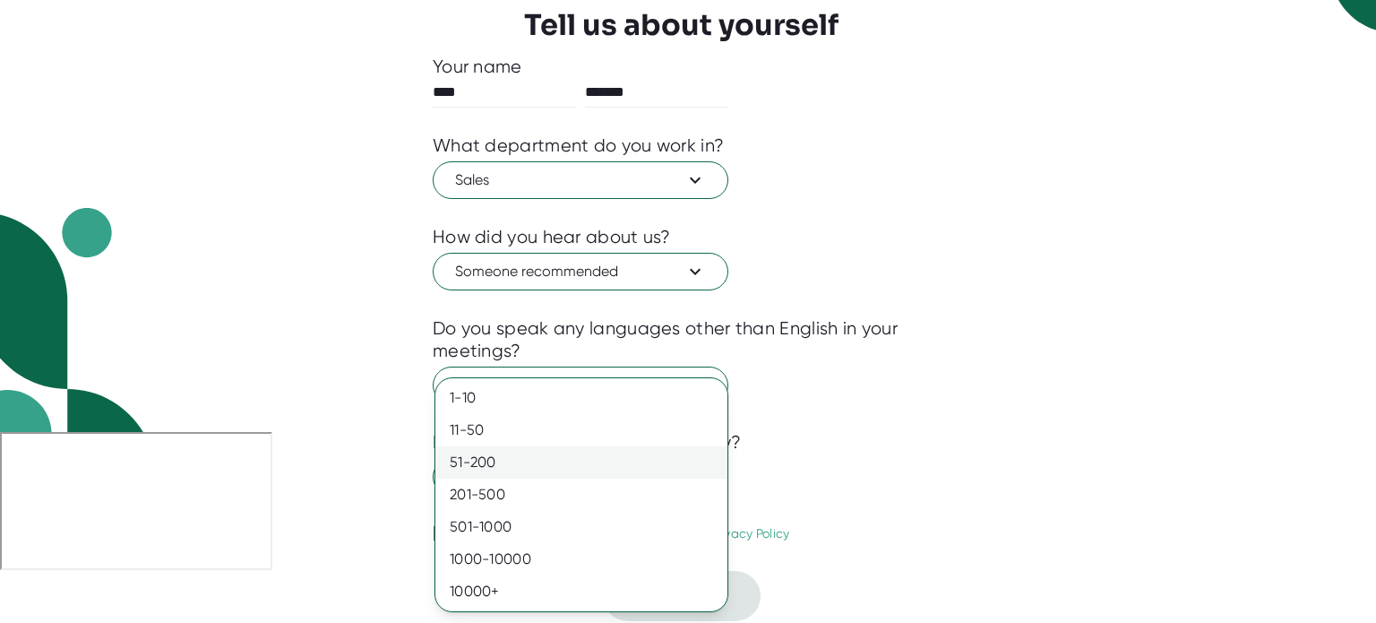
click at [583, 469] on div "51-200" at bounding box center [581, 462] width 292 height 32
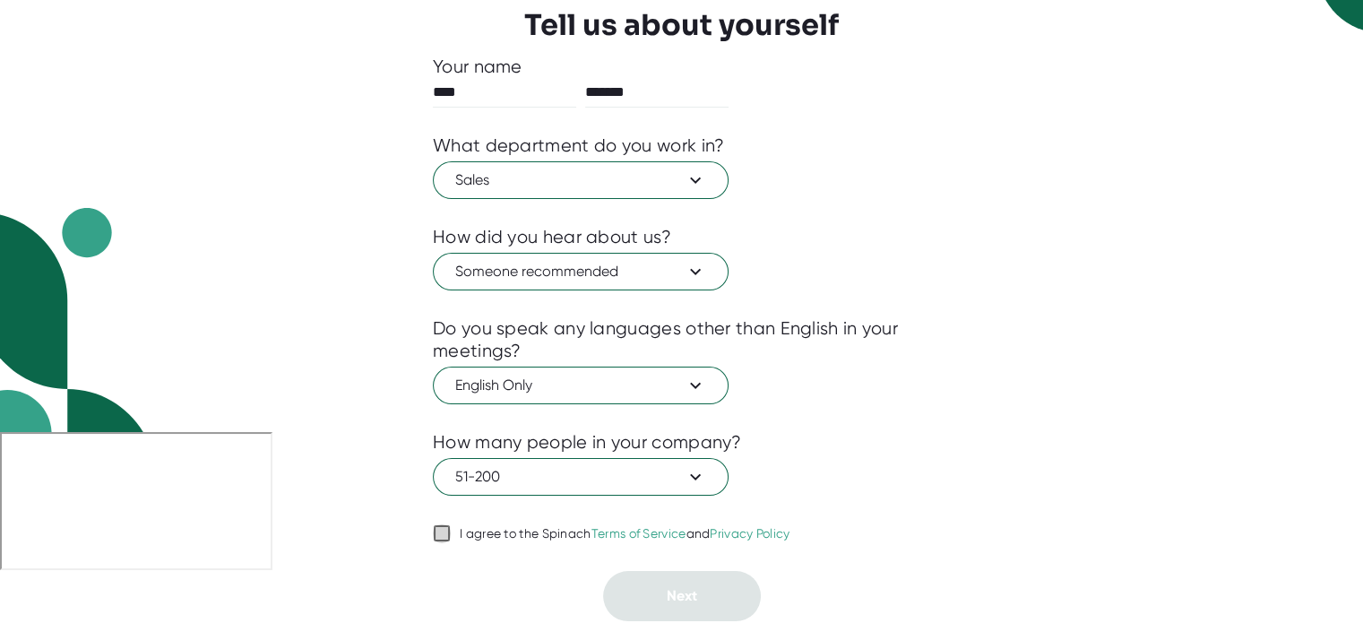
click at [452, 533] on icon at bounding box center [442, 533] width 22 height 22
click at [451, 533] on input "I agree to the Spinach Terms of Service and Privacy Policy" at bounding box center [442, 533] width 18 height 22
checkbox input "true"
click at [721, 584] on button "Next" at bounding box center [682, 596] width 158 height 50
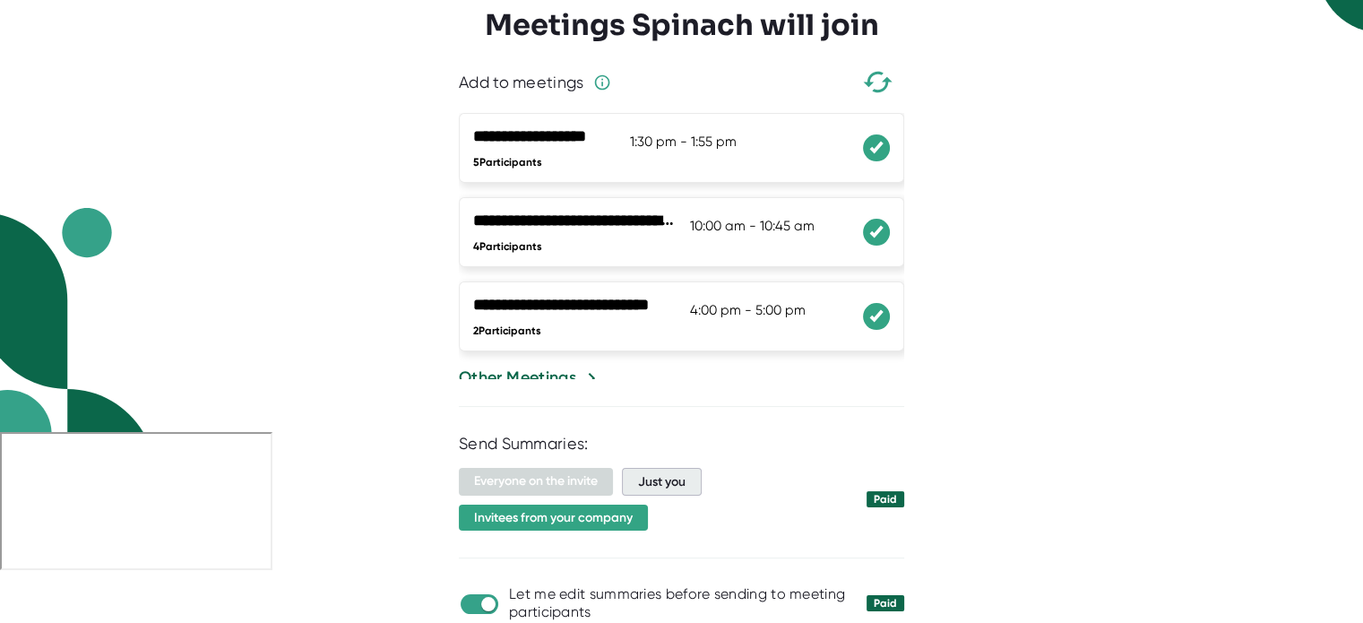
click at [652, 476] on span "Just you" at bounding box center [662, 482] width 80 height 28
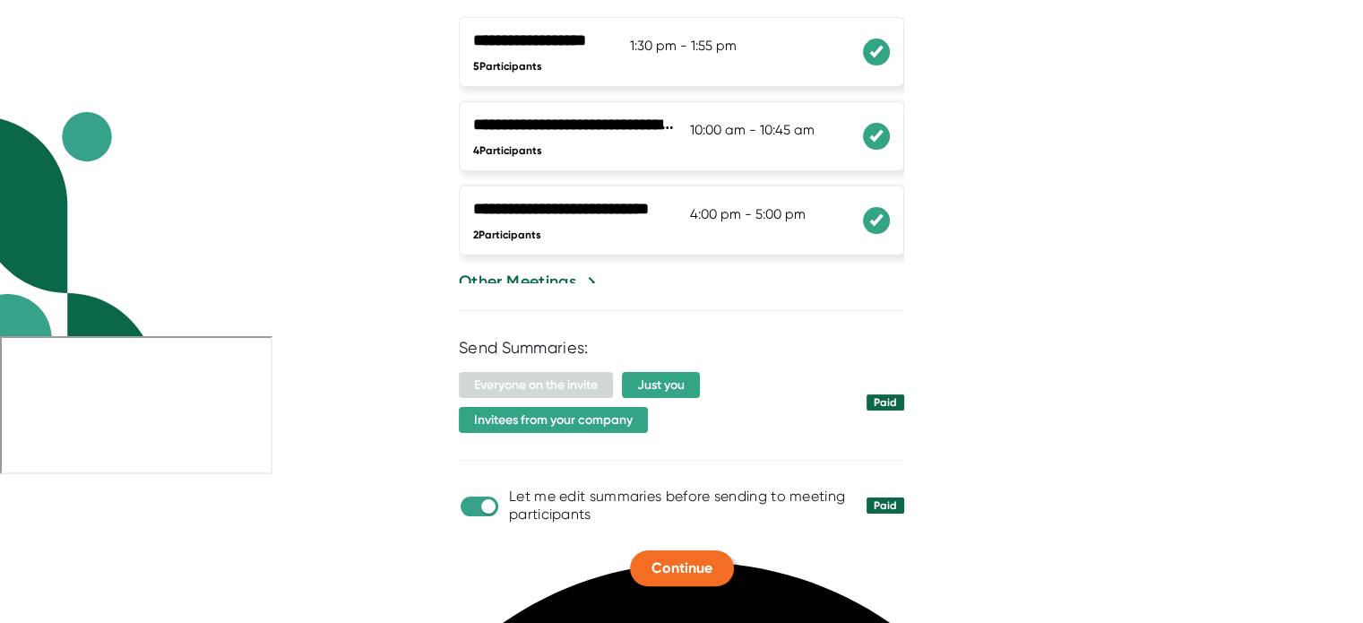
click at [684, 569] on span "Continue" at bounding box center [681, 567] width 61 height 17
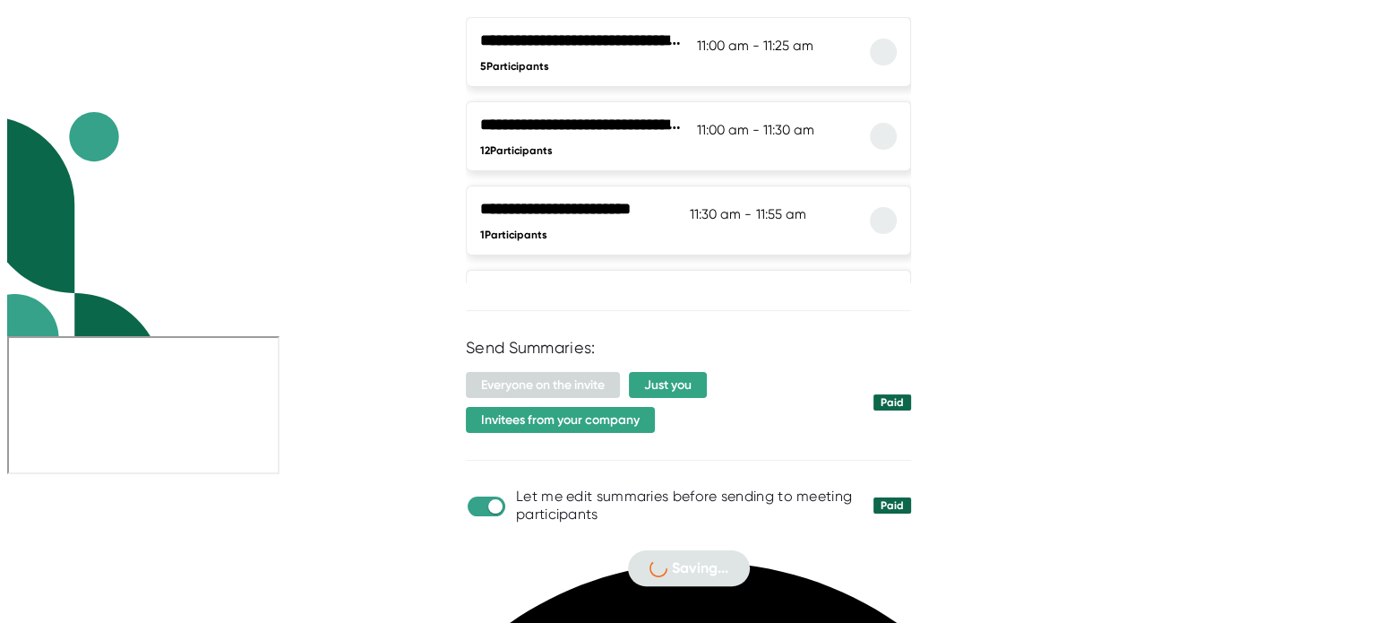
scroll to position [0, 0]
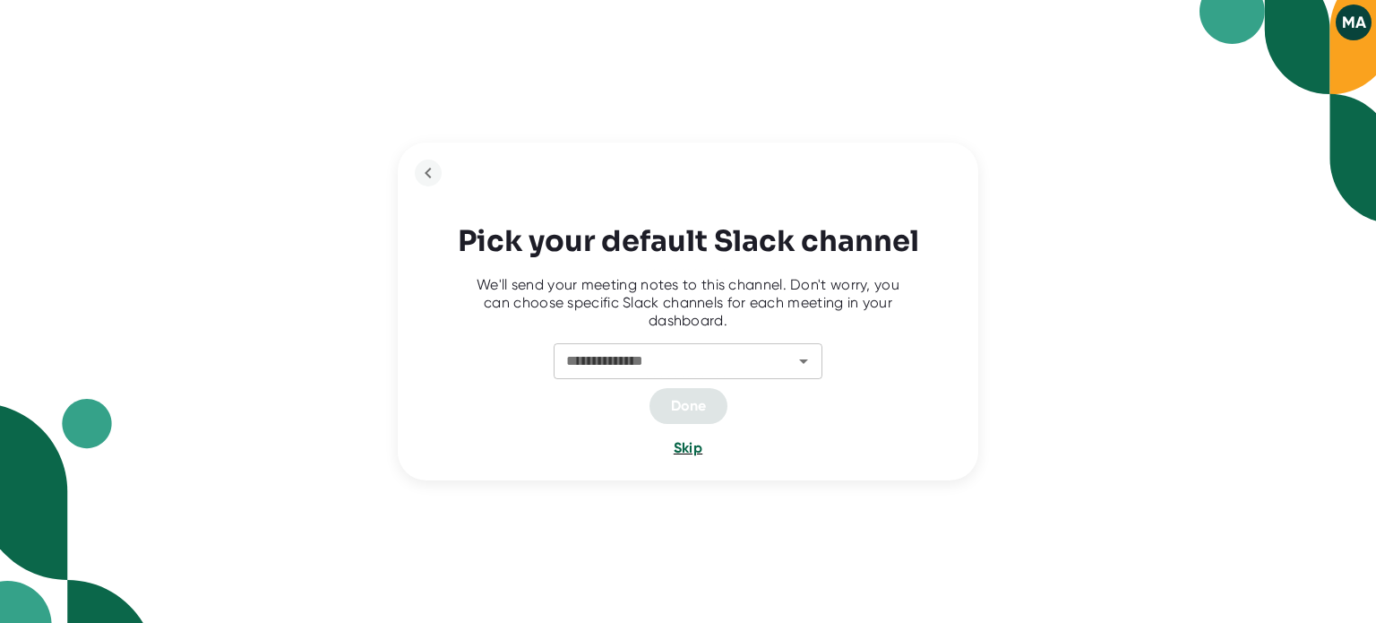
click at [692, 443] on span "Skip" at bounding box center [688, 447] width 29 height 17
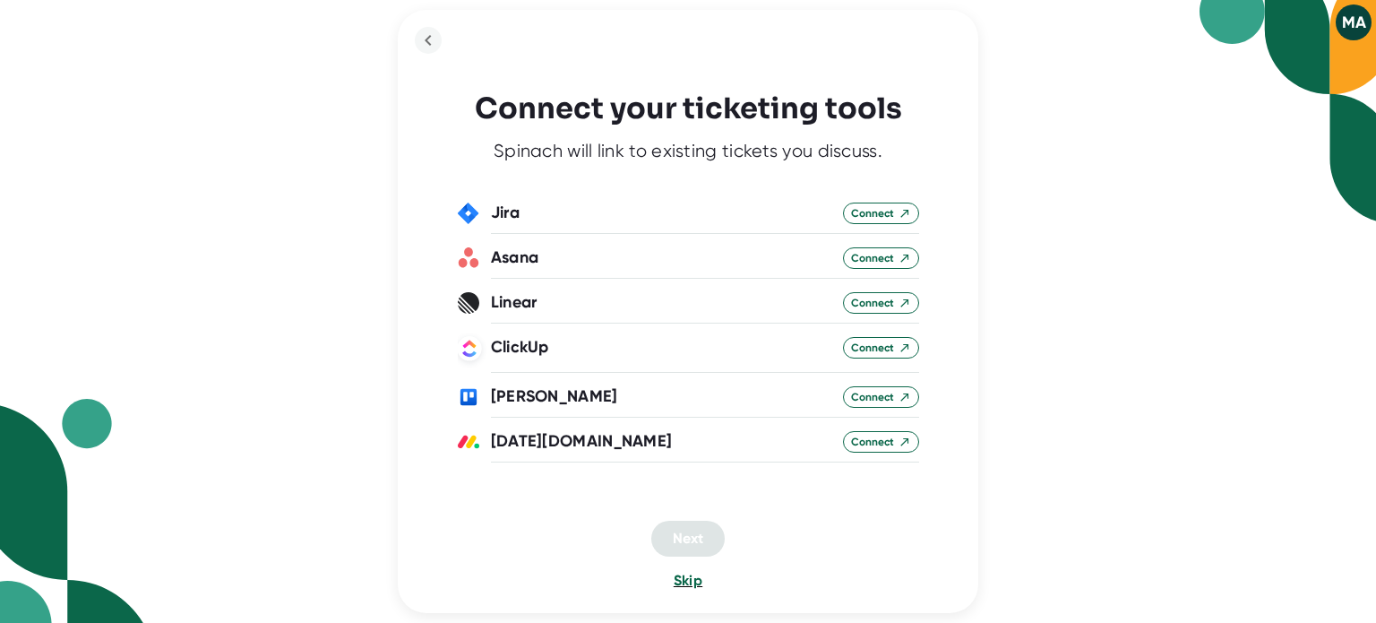
click at [692, 581] on span "Skip" at bounding box center [688, 580] width 29 height 17
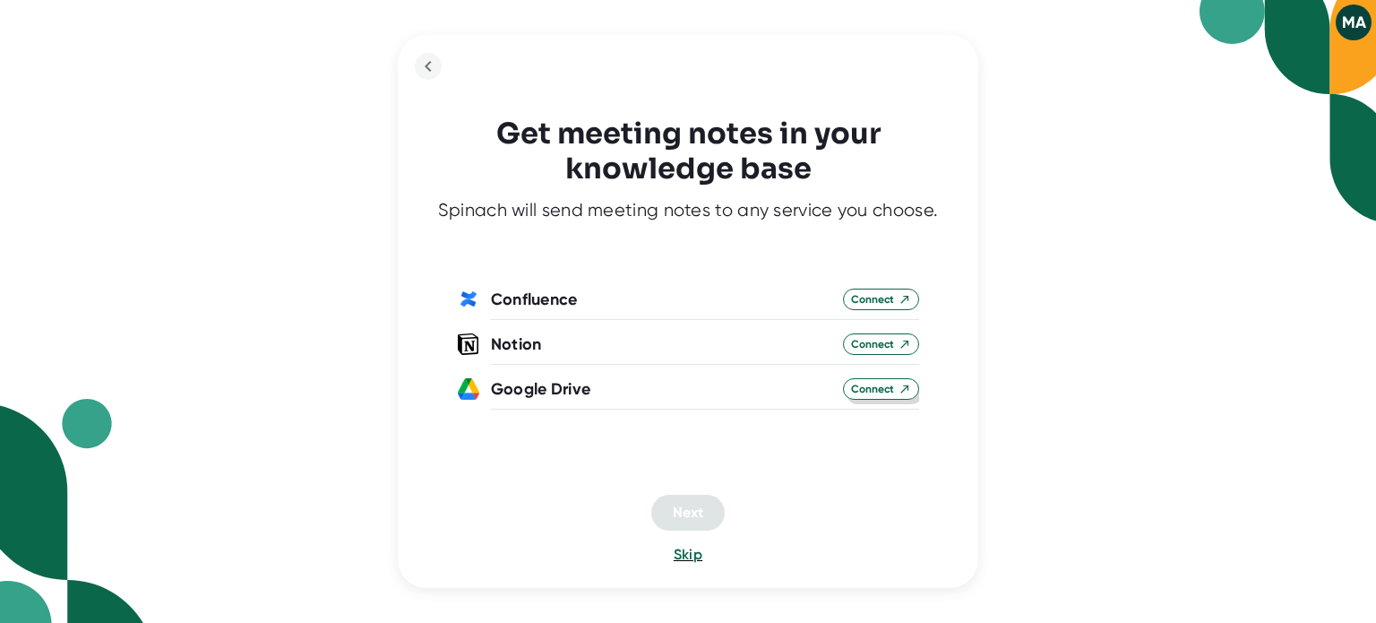
click at [876, 383] on span "Connect" at bounding box center [881, 389] width 60 height 16
click at [676, 549] on span "Skip" at bounding box center [688, 553] width 29 height 17
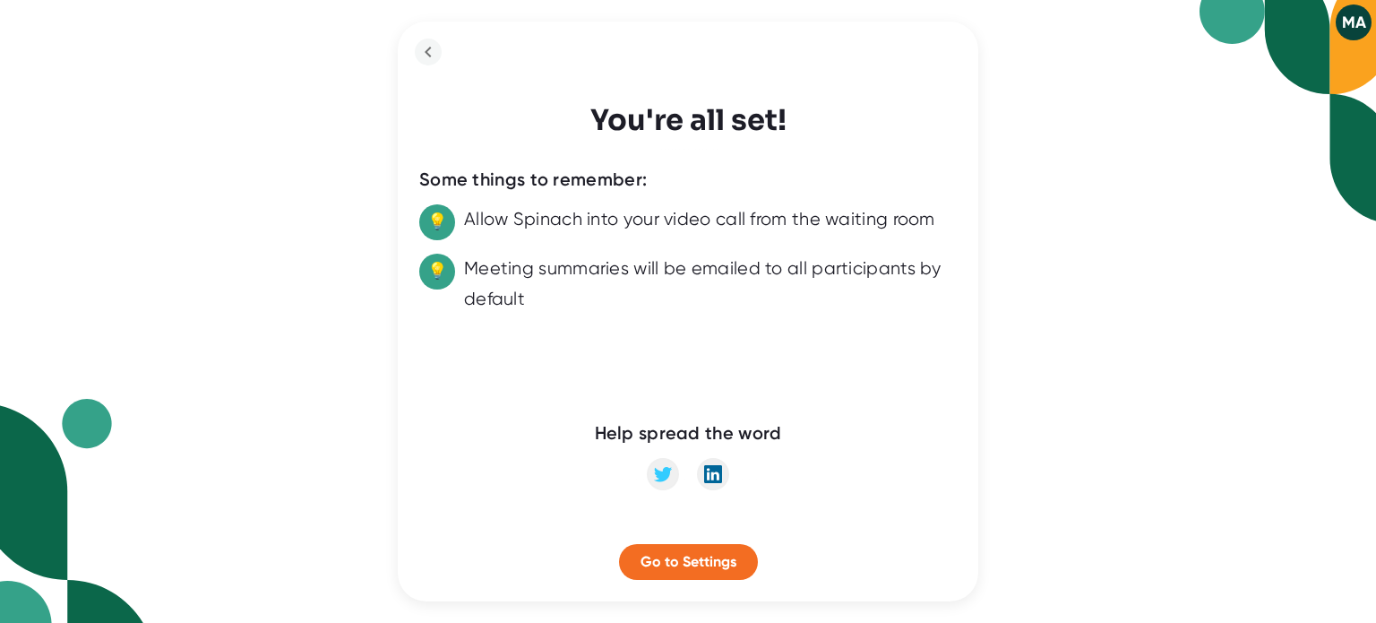
click at [418, 220] on div "You're all set! Some things to remember: 💡 Allow Spinach into your video call f…" at bounding box center [688, 312] width 581 height 581
click at [707, 547] on button "Go to Settings" at bounding box center [688, 562] width 139 height 36
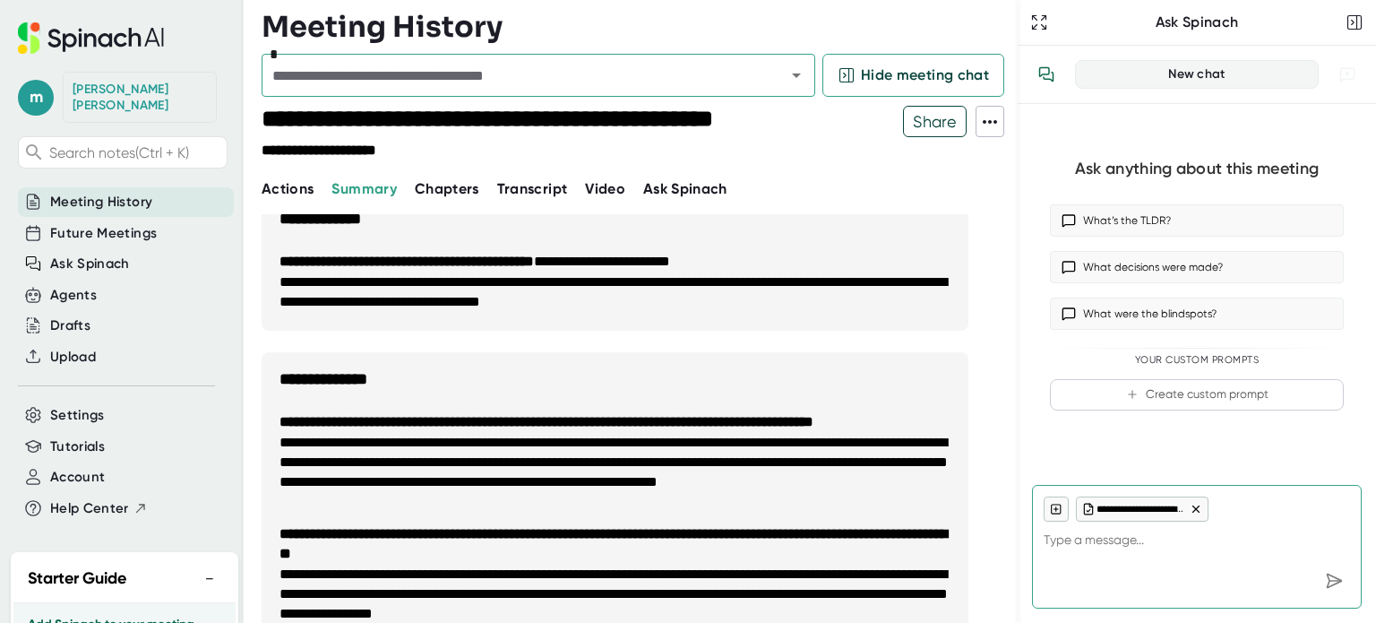
scroll to position [781, 0]
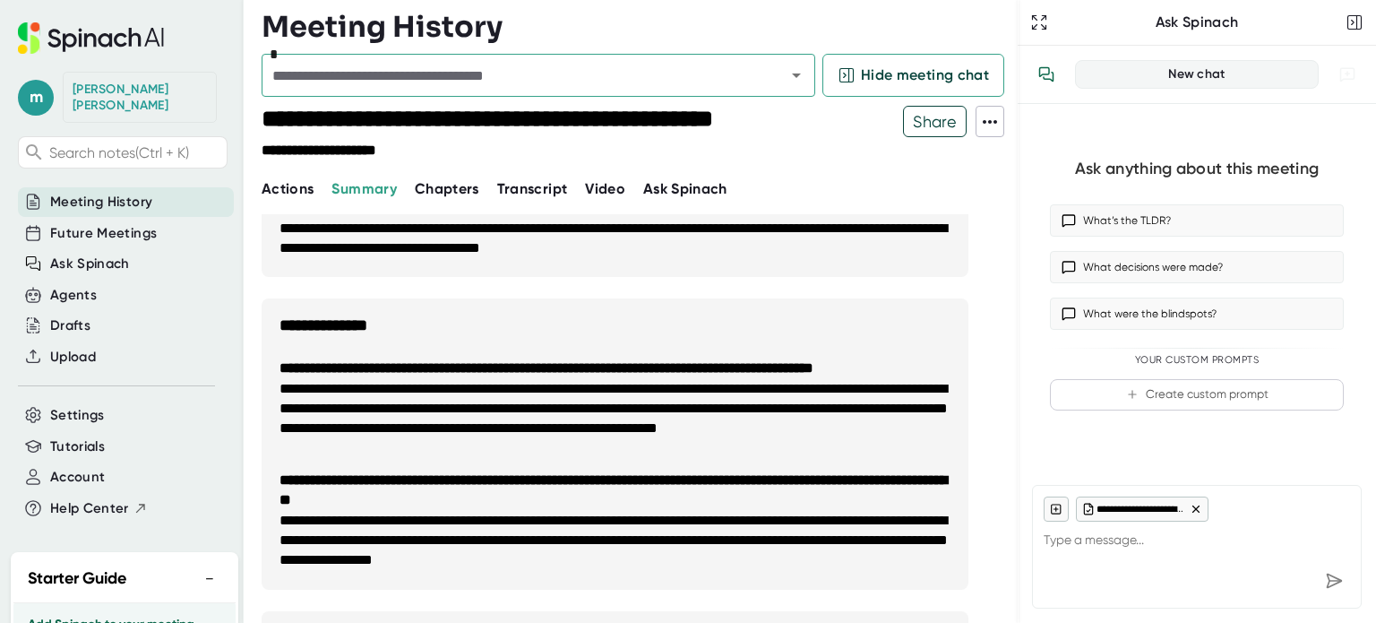
type textarea "x"
